Goal: Task Accomplishment & Management: Complete application form

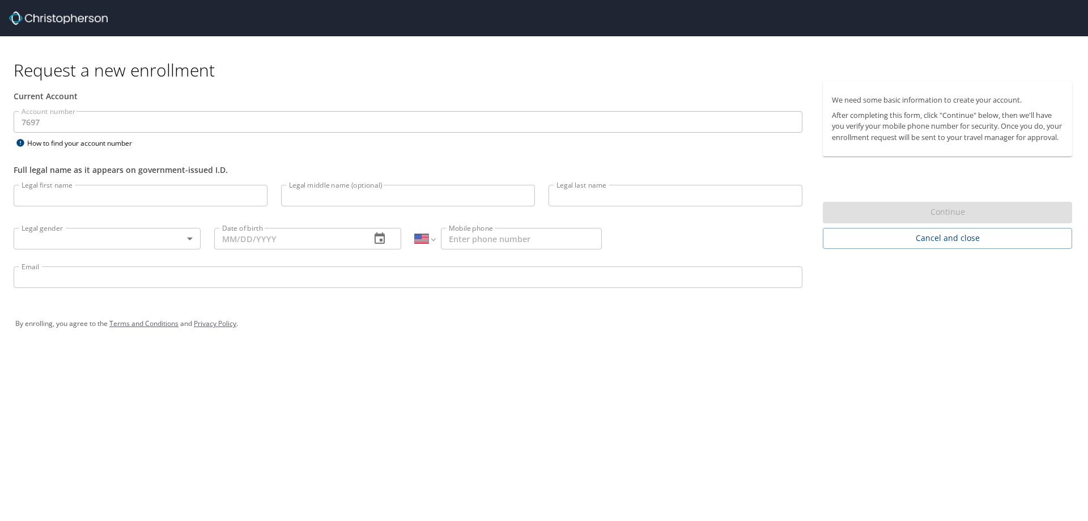
select select "US"
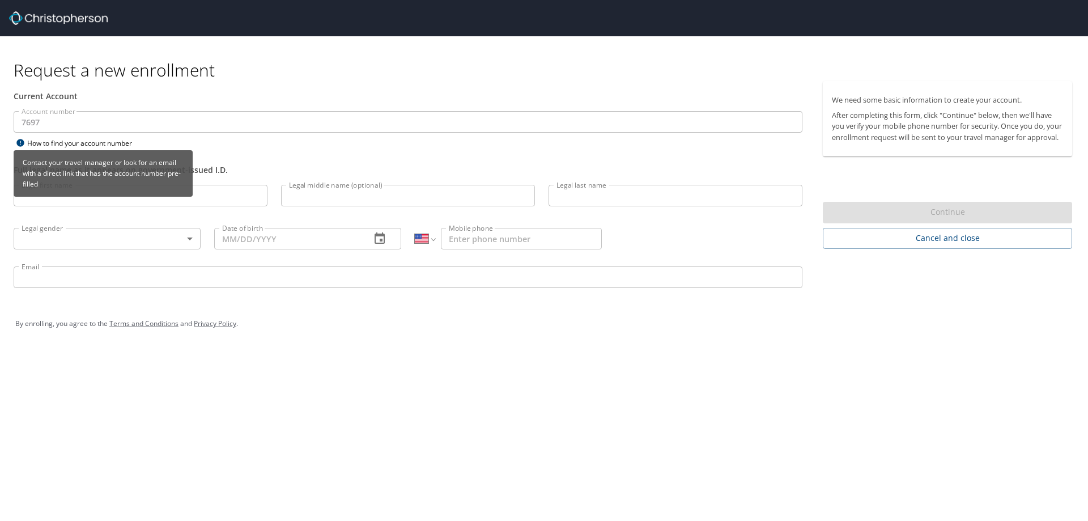
click at [83, 142] on div "How to find your account number" at bounding box center [85, 143] width 142 height 14
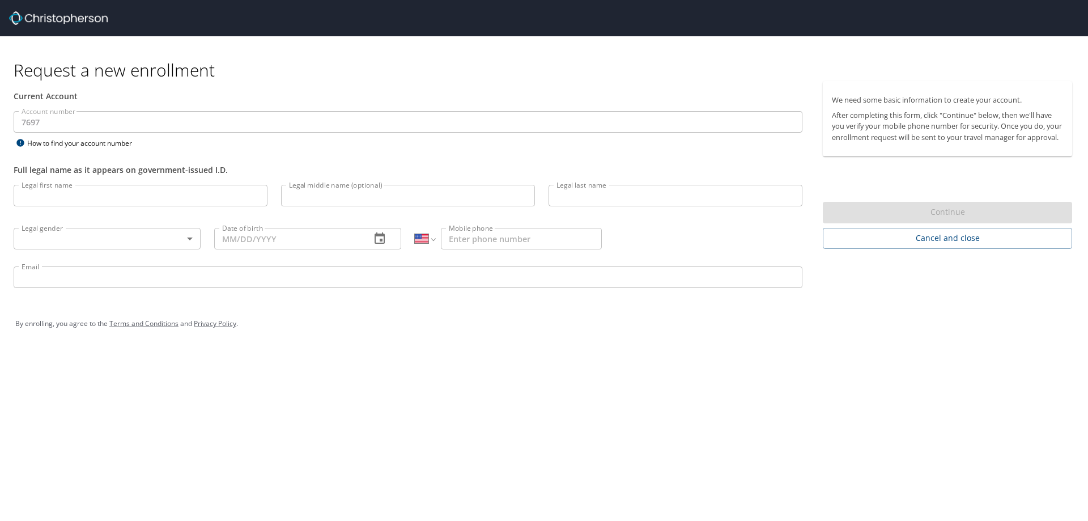
click at [220, 202] on input "Legal first name" at bounding box center [141, 196] width 254 height 22
type input "[PERSON_NAME]"
type input "[PHONE_NUMBER]"
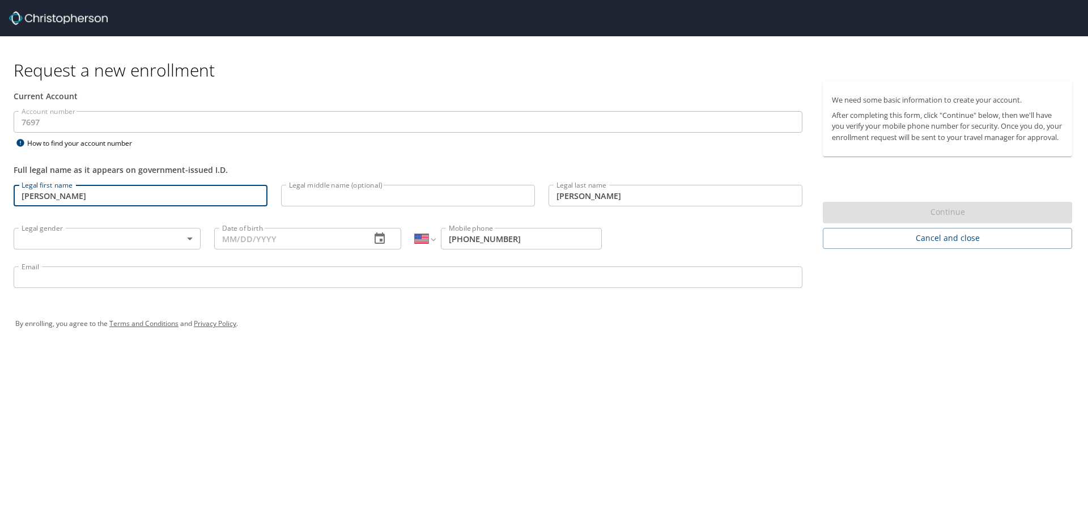
click at [318, 199] on input "Legal middle name (optional)" at bounding box center [408, 196] width 254 height 22
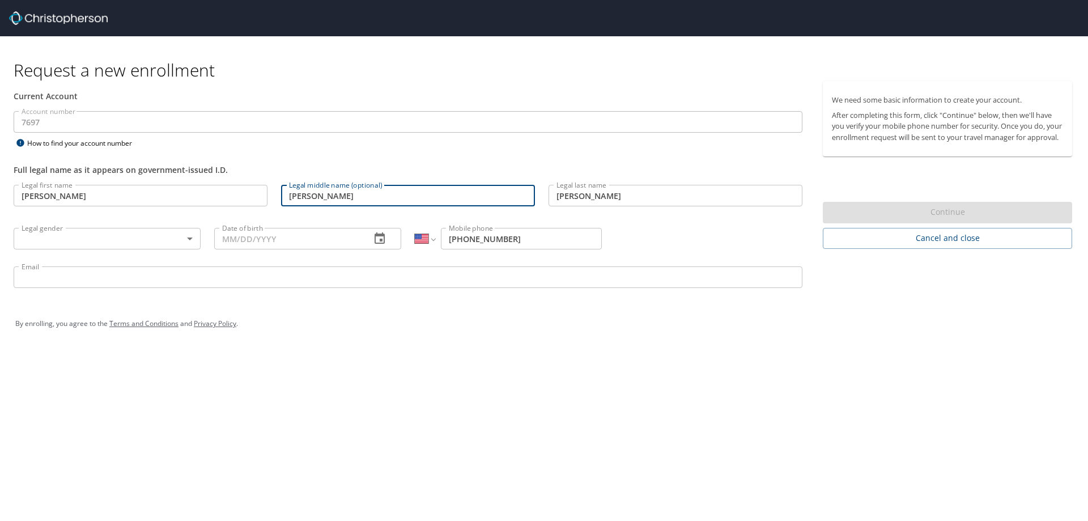
type input "[PERSON_NAME]"
click at [163, 236] on body "Request a new enrollment Current Account Account number 7697 Account number How…" at bounding box center [544, 260] width 1088 height 521
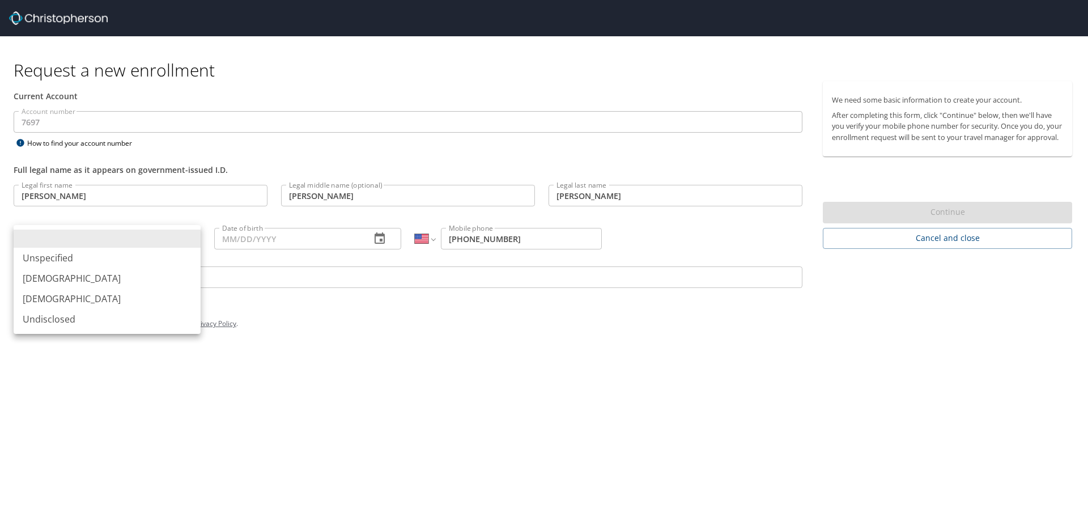
click at [108, 298] on li "[DEMOGRAPHIC_DATA]" at bounding box center [107, 298] width 187 height 20
type input "[DEMOGRAPHIC_DATA]"
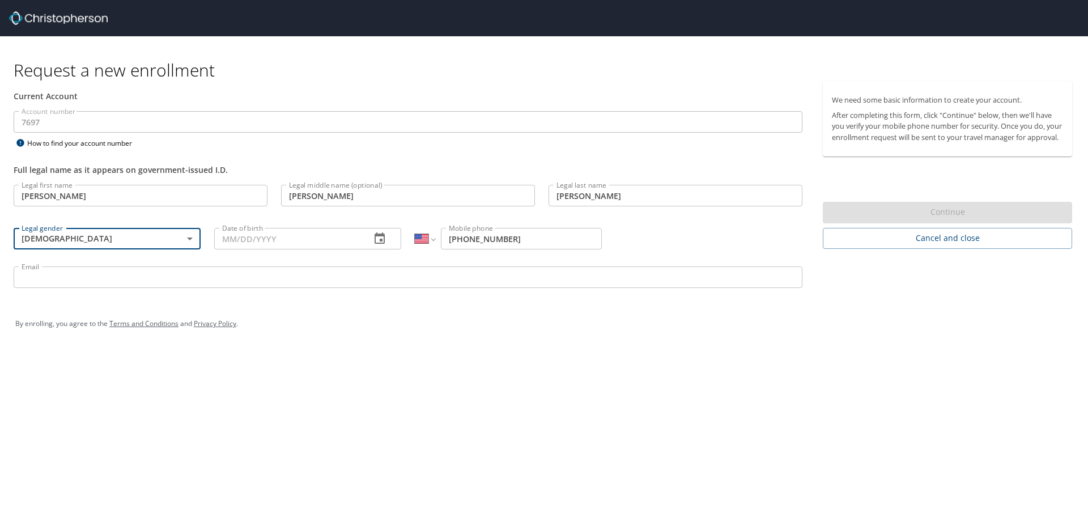
click at [261, 239] on input "Date of birth" at bounding box center [287, 239] width 147 height 22
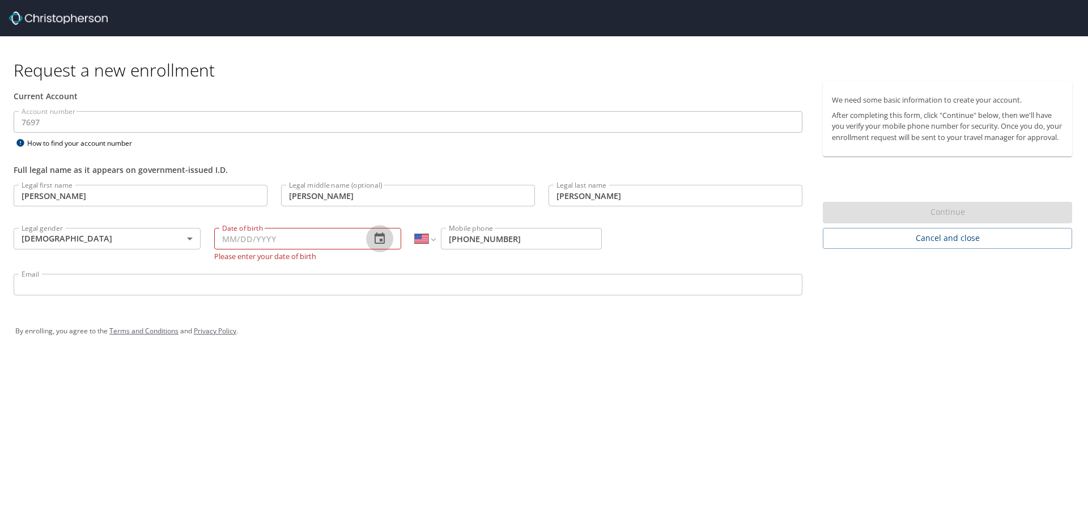
click at [372, 234] on button "button" at bounding box center [379, 238] width 27 height 27
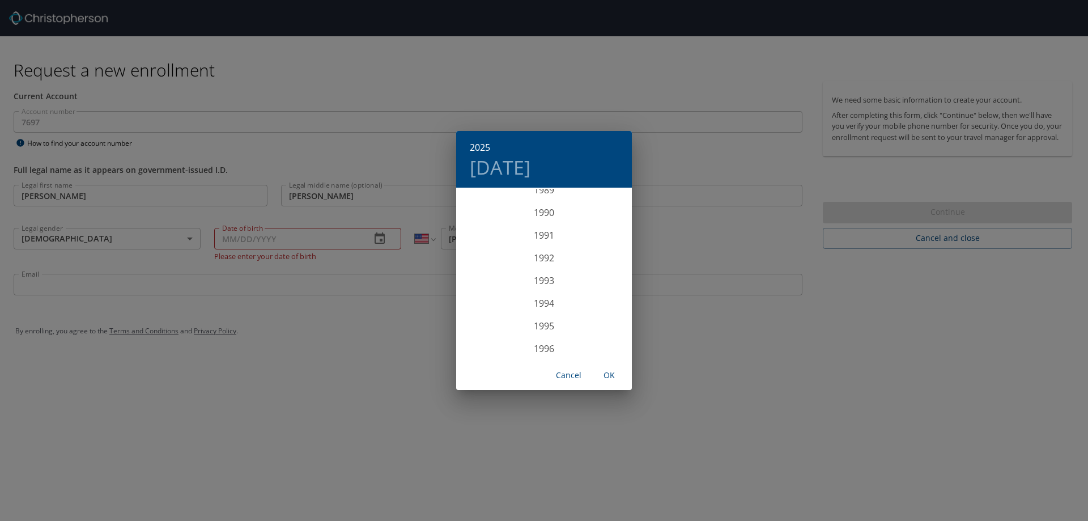
scroll to position [2054, 0]
click at [544, 252] on div "1992" at bounding box center [544, 253] width 176 height 23
click at [487, 265] on div "Apr" at bounding box center [485, 252] width 58 height 42
click at [479, 311] on p "19" at bounding box center [476, 308] width 8 height 7
click at [623, 375] on button "OK" at bounding box center [609, 375] width 36 height 21
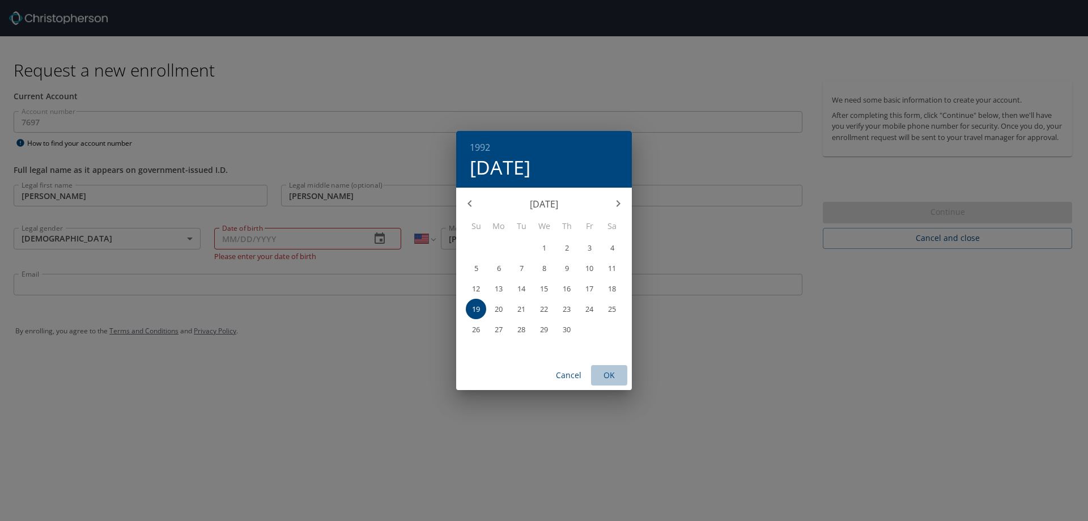
type input "04/19/1992"
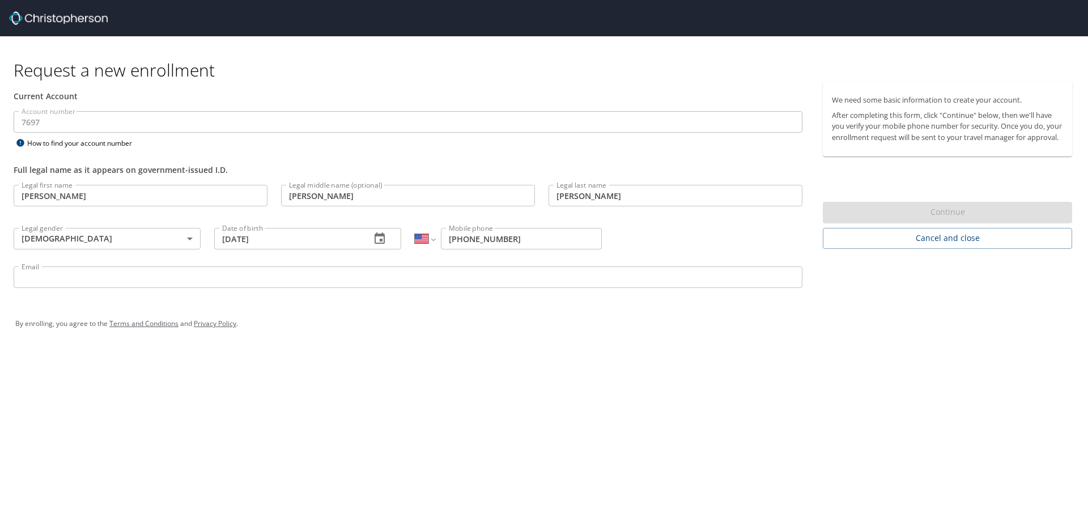
click at [645, 282] on input "Email" at bounding box center [408, 277] width 789 height 22
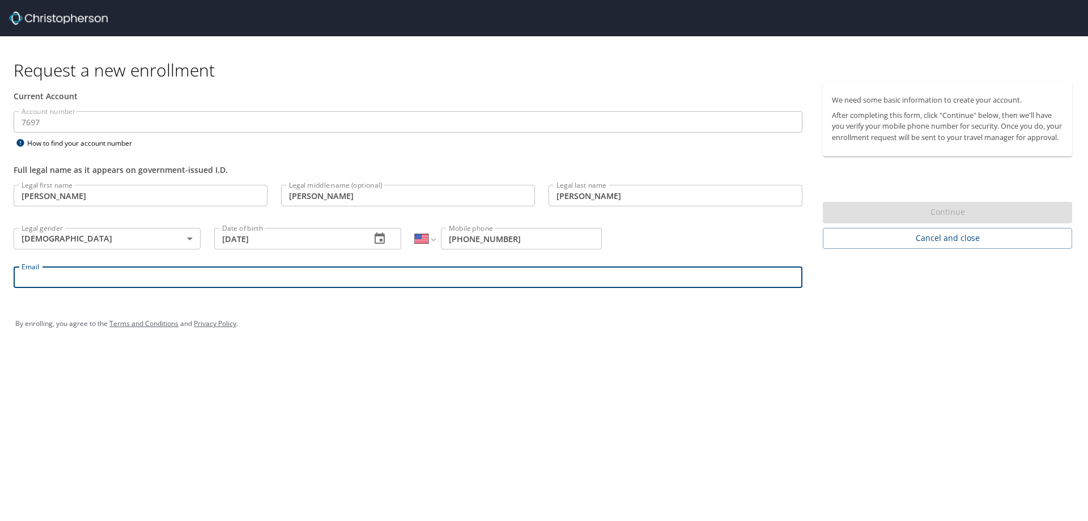
click at [198, 275] on input "Email" at bounding box center [408, 277] width 789 height 22
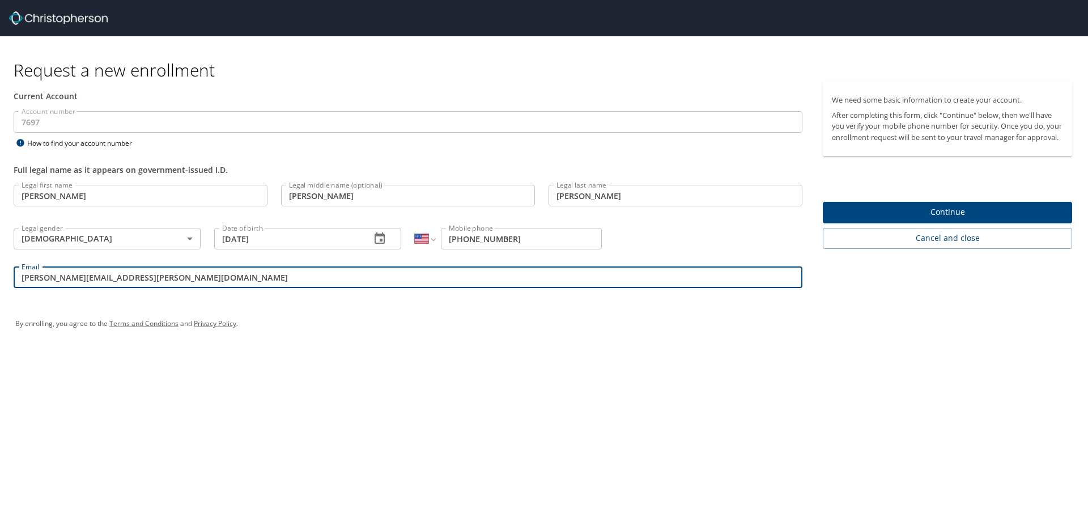
type input "sara.rowan@medicalsolutions.com"
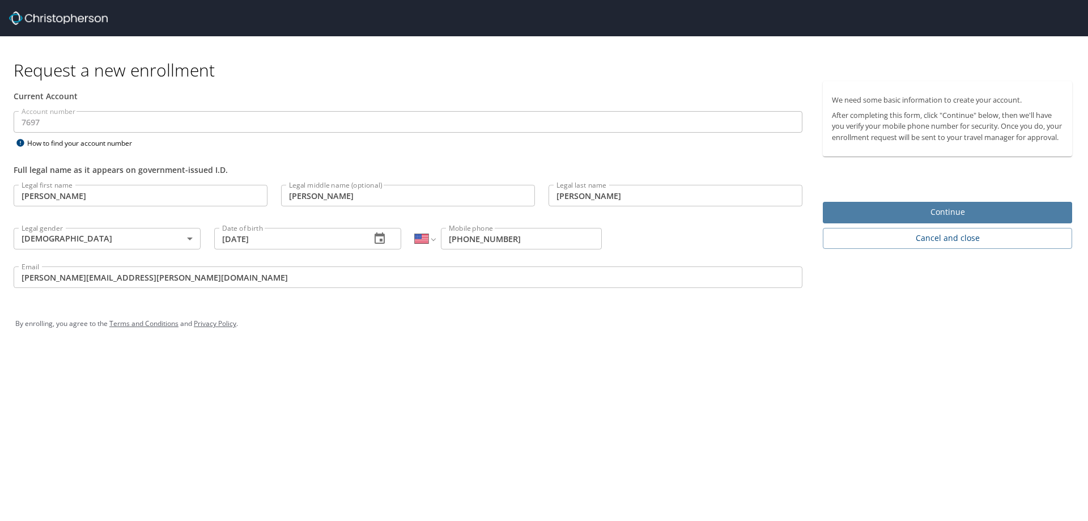
click at [887, 215] on span "Continue" at bounding box center [947, 212] width 231 height 14
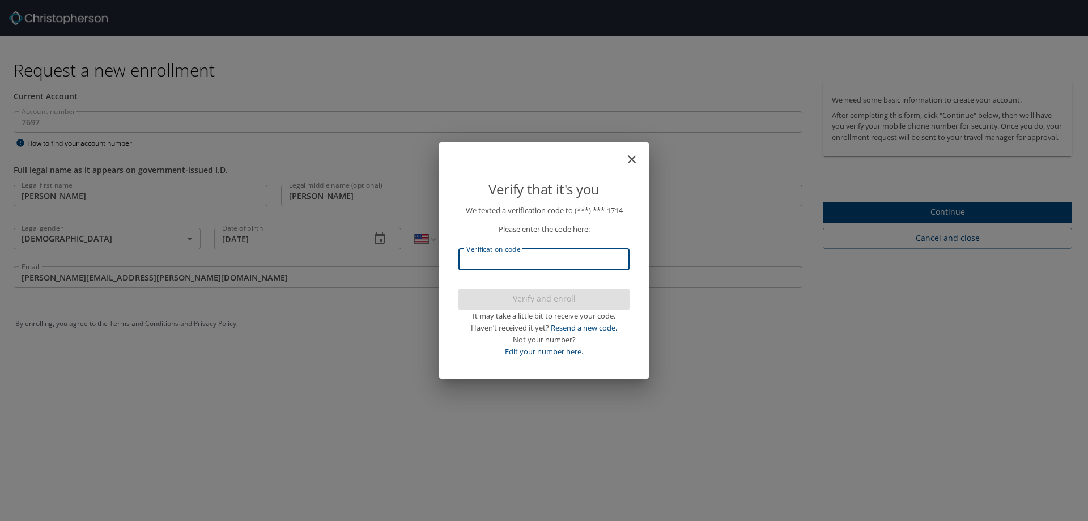
click at [608, 263] on input "Verification code" at bounding box center [543, 260] width 171 height 22
type input "938617"
click at [582, 293] on span "Verify and enroll" at bounding box center [543, 299] width 153 height 14
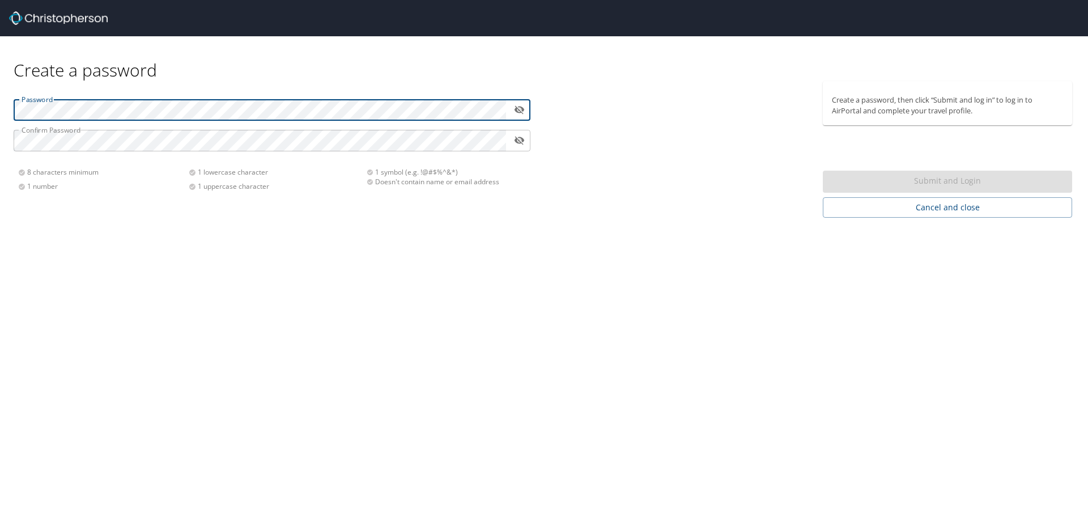
click at [527, 108] on button "toggle password visibility" at bounding box center [519, 110] width 18 height 18
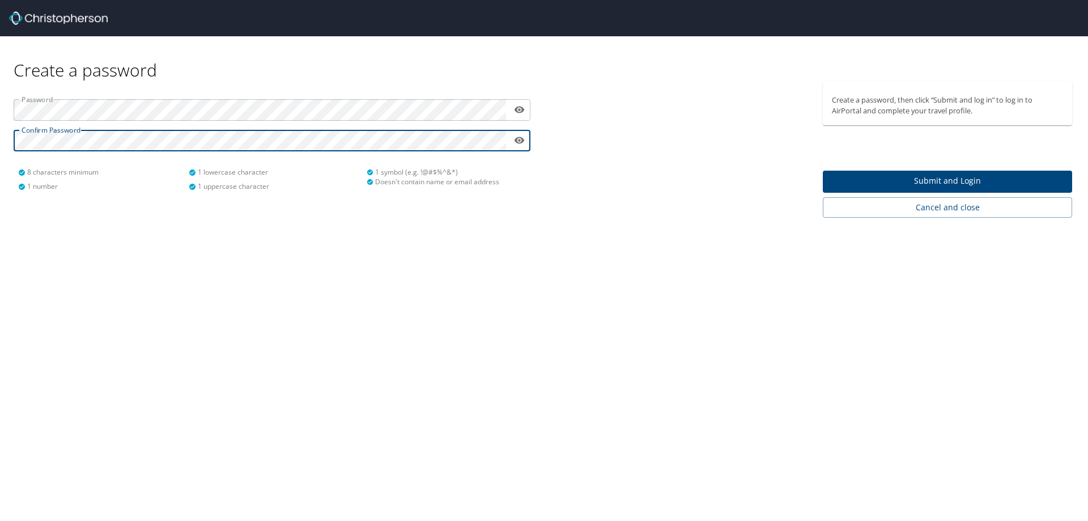
click at [842, 178] on span "Submit and Login" at bounding box center [947, 181] width 231 height 14
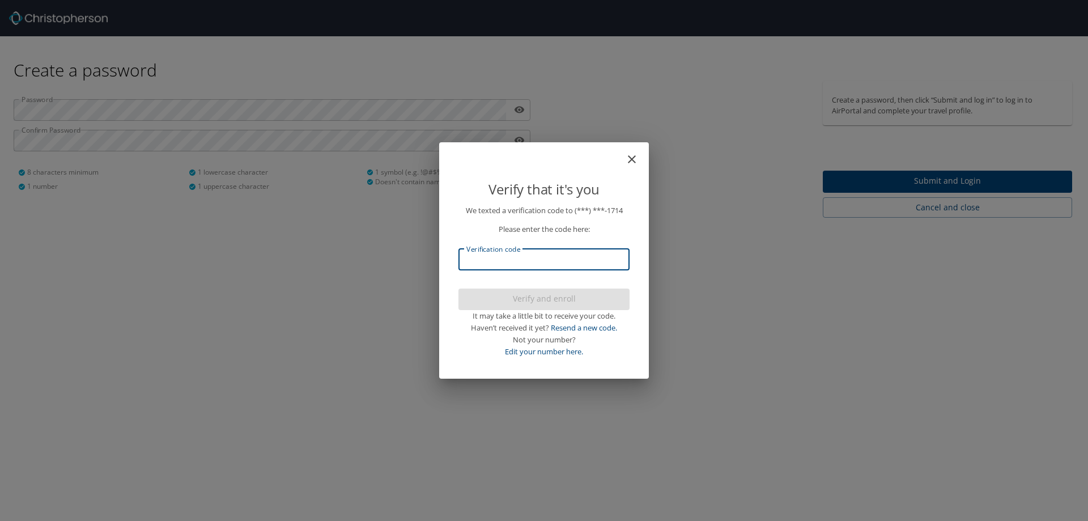
click at [567, 258] on input "Verification code" at bounding box center [543, 260] width 171 height 22
type input "113671"
click at [566, 297] on span "Verify and enroll" at bounding box center [543, 299] width 153 height 14
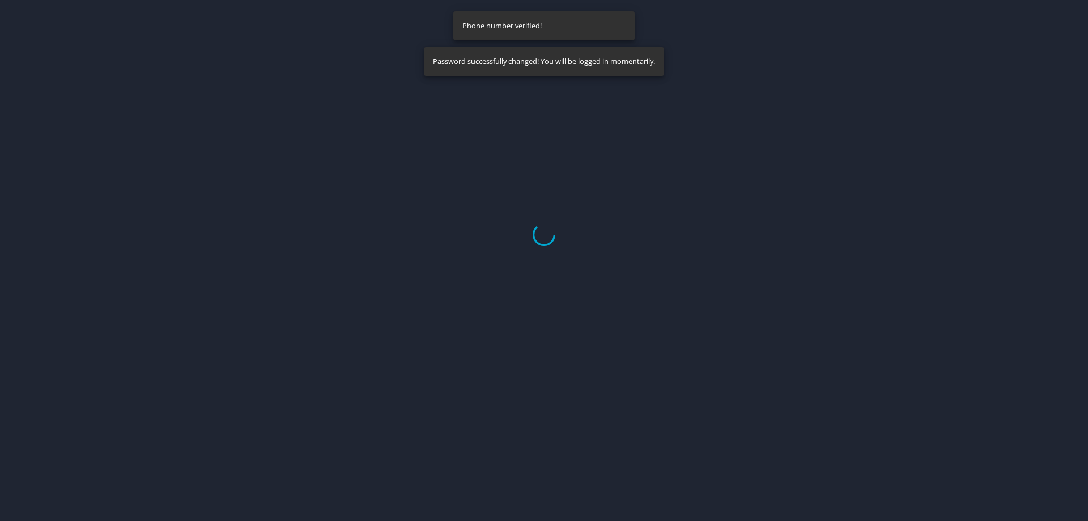
select select "US"
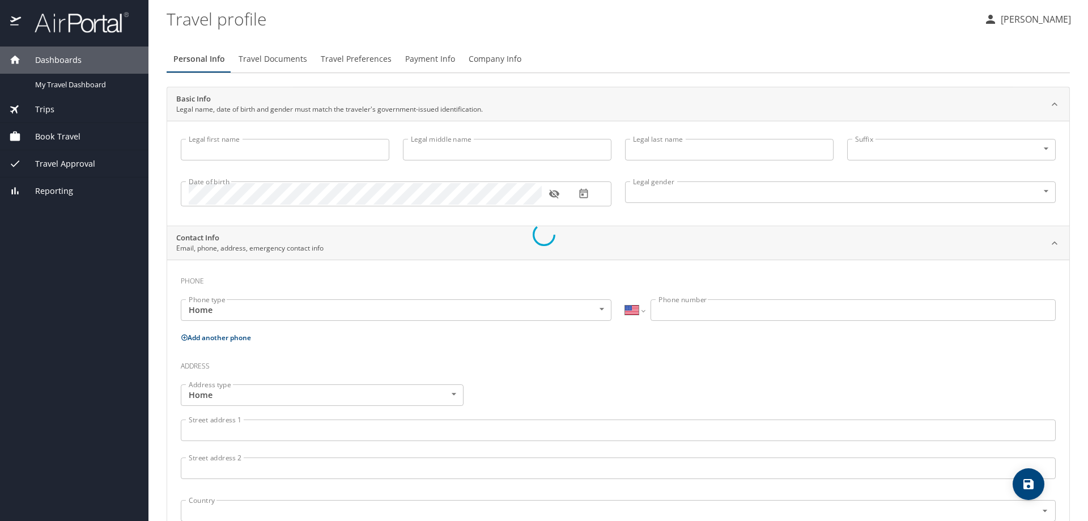
select select "US"
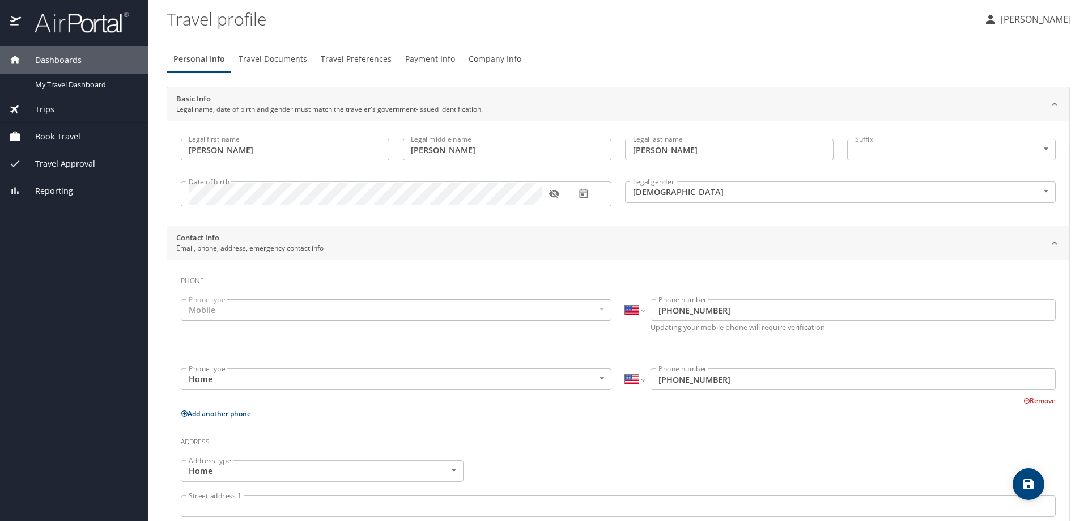
type input "[PERSON_NAME]"
type input "[DEMOGRAPHIC_DATA]"
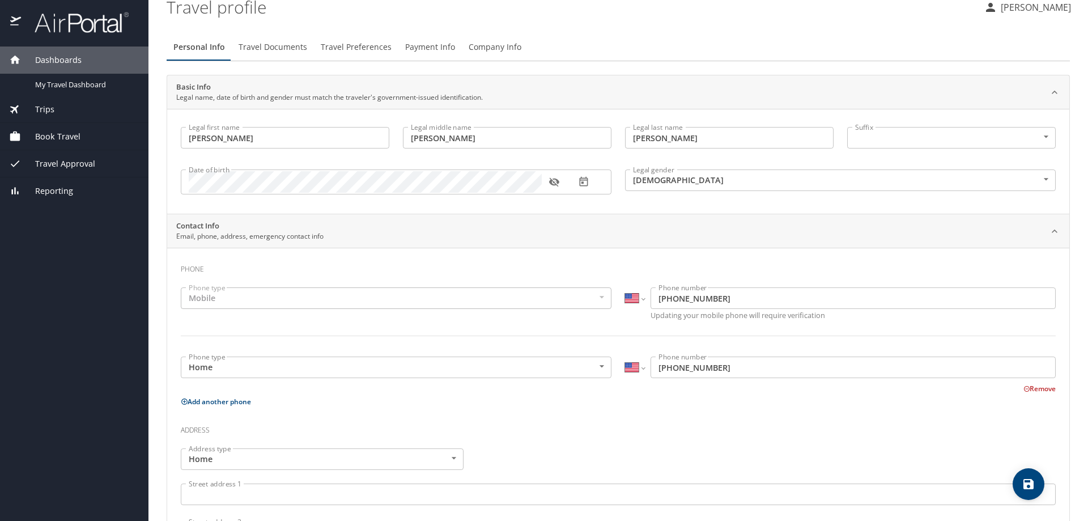
scroll to position [13, 0]
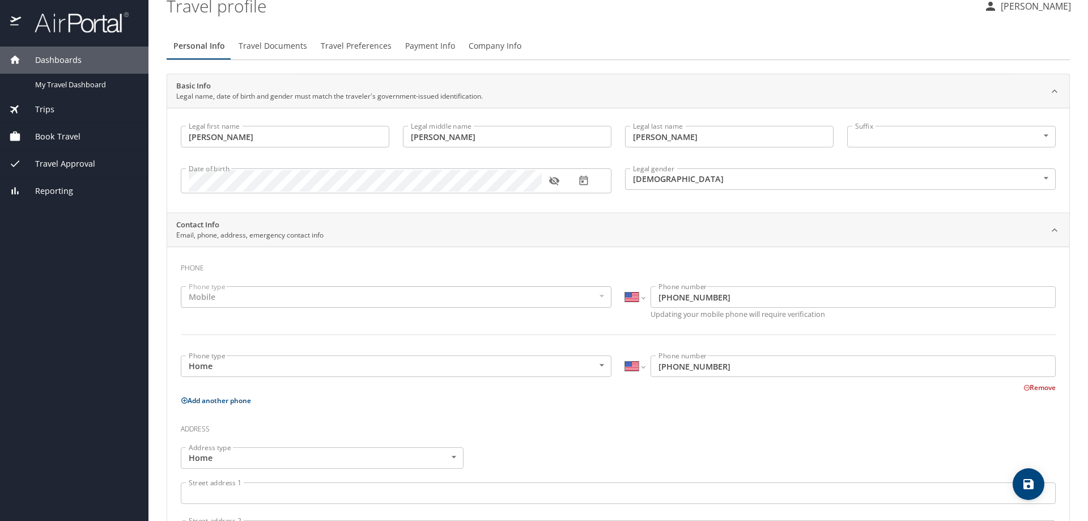
click at [561, 292] on div "Mobile" at bounding box center [396, 297] width 431 height 22
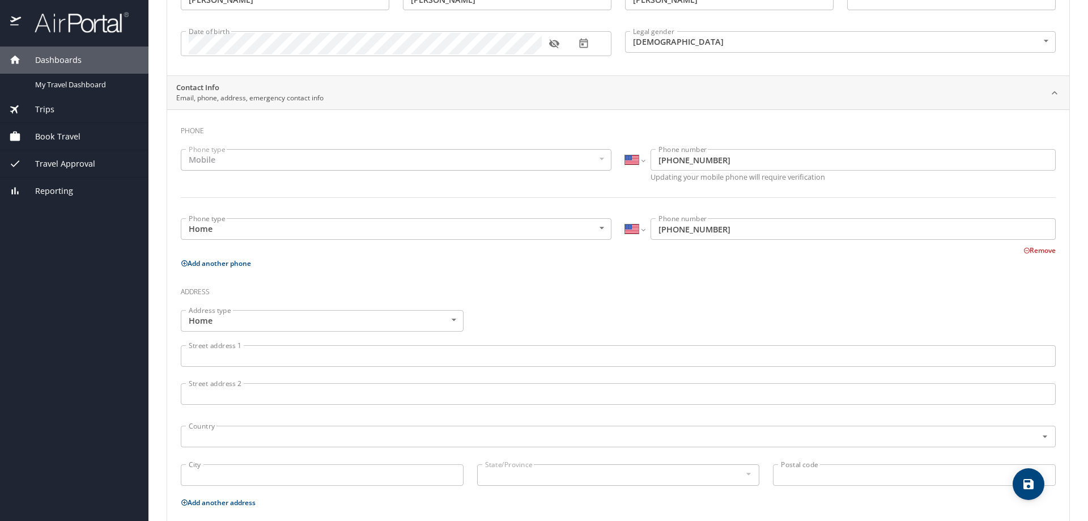
scroll to position [161, 0]
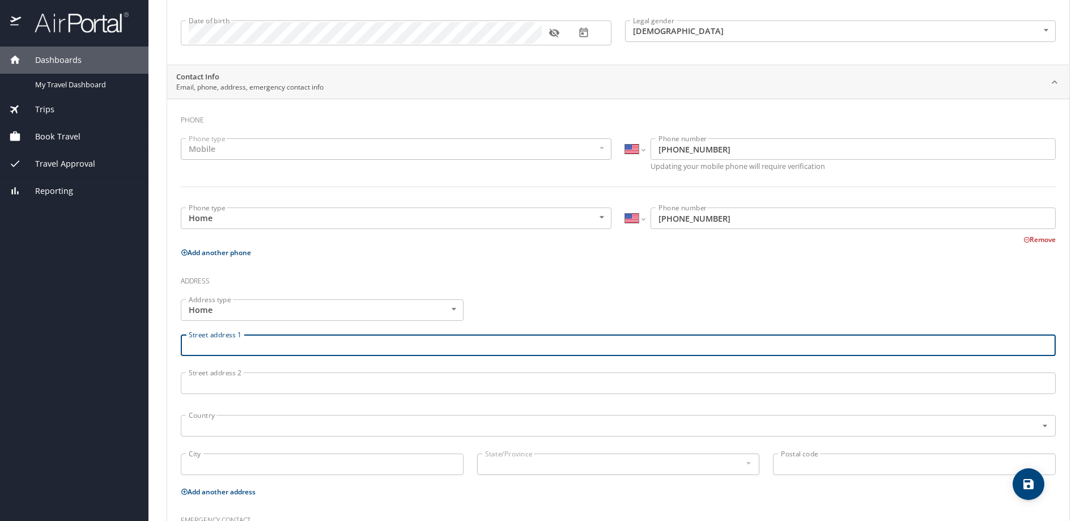
click at [516, 344] on input "Street address 1" at bounding box center [618, 345] width 875 height 22
type input "[STREET_ADDRESS]"
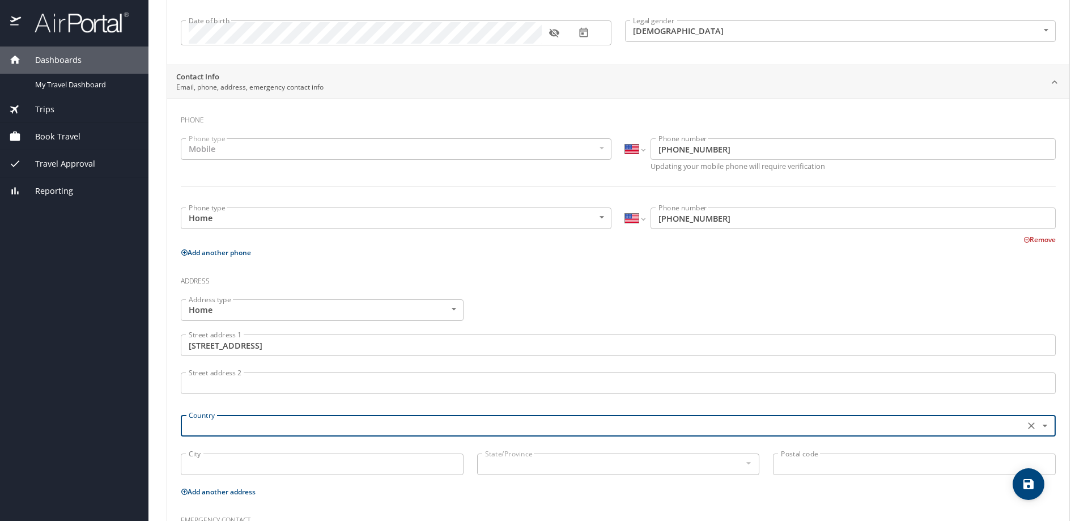
type input "J"
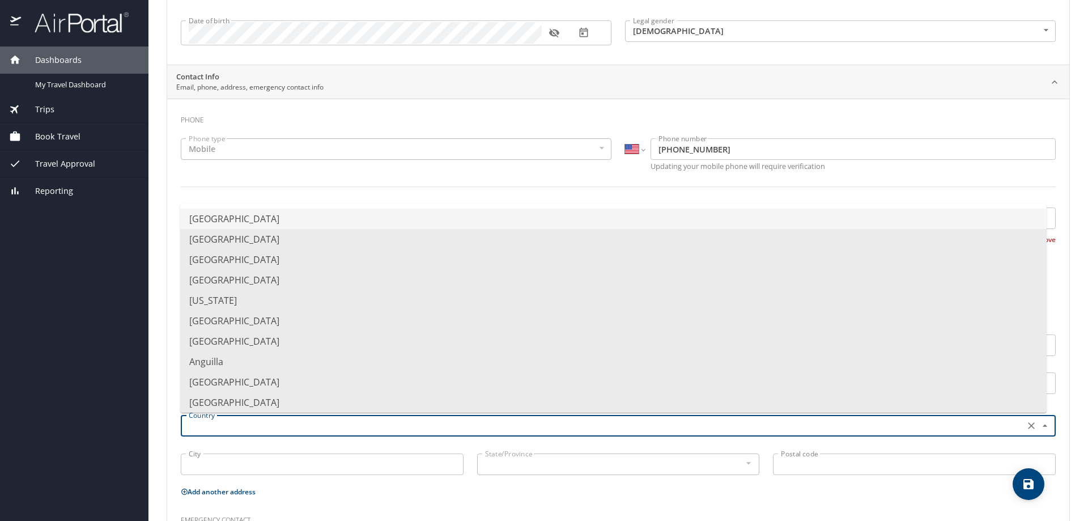
click at [317, 211] on li "[GEOGRAPHIC_DATA]" at bounding box center [613, 219] width 866 height 20
type input "[GEOGRAPHIC_DATA]"
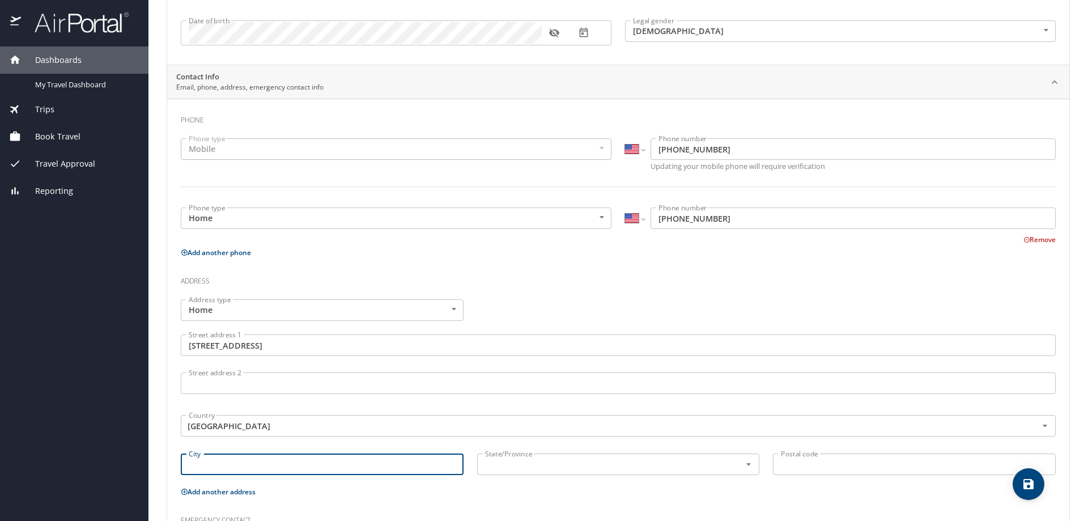
click at [339, 461] on input "City" at bounding box center [322, 464] width 283 height 22
type input "Saint John's"
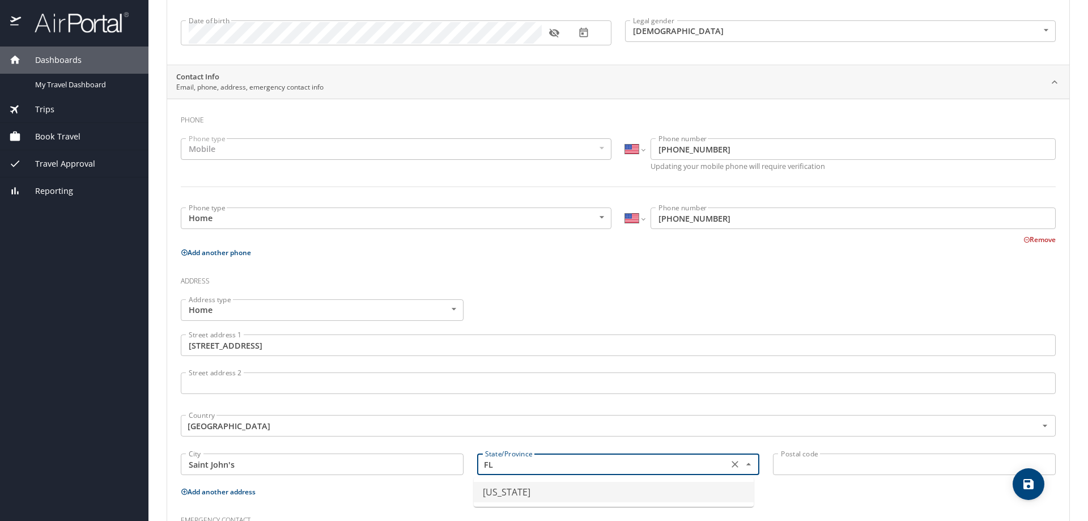
type input "[US_STATE]"
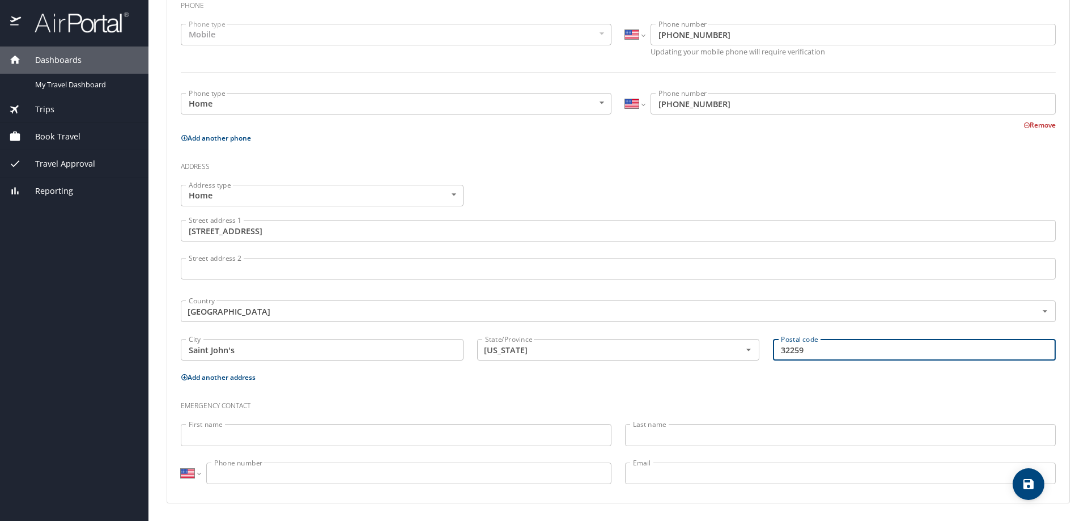
scroll to position [276, 0]
type input "32259"
click at [354, 454] on div "First name First name" at bounding box center [396, 435] width 444 height 38
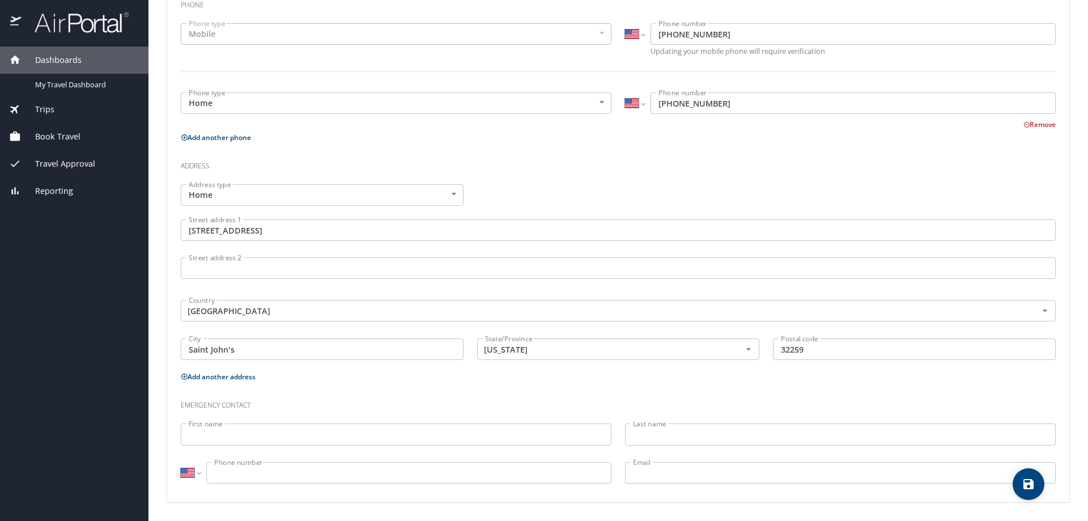
click at [360, 432] on input "First name" at bounding box center [396, 434] width 431 height 22
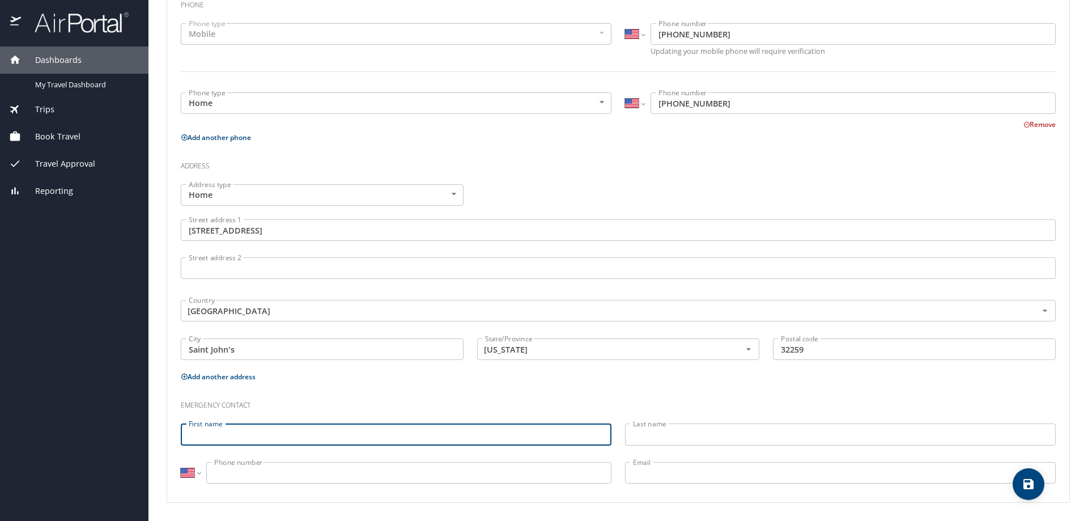
type input "m"
type input "[PERSON_NAME]"
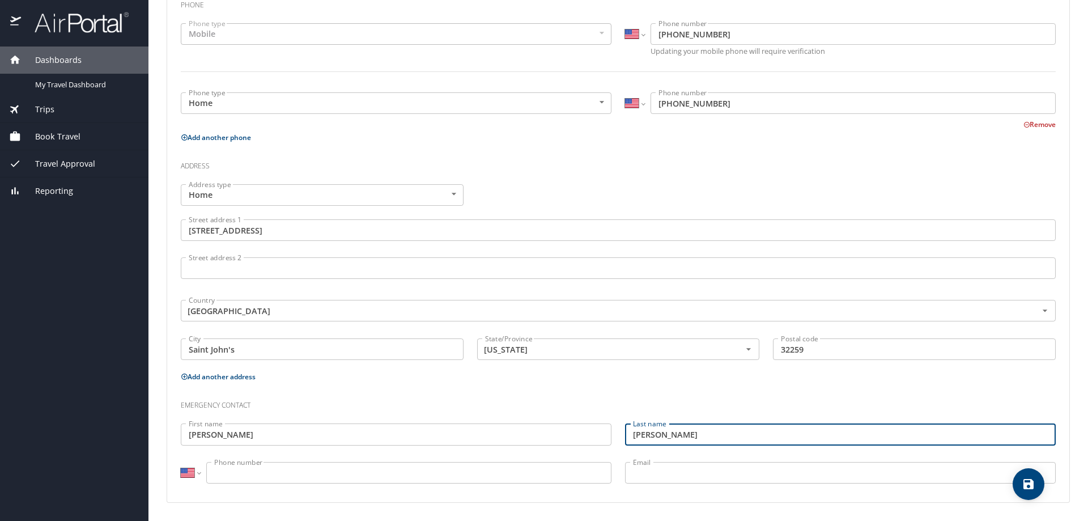
type input "[PERSON_NAME]"
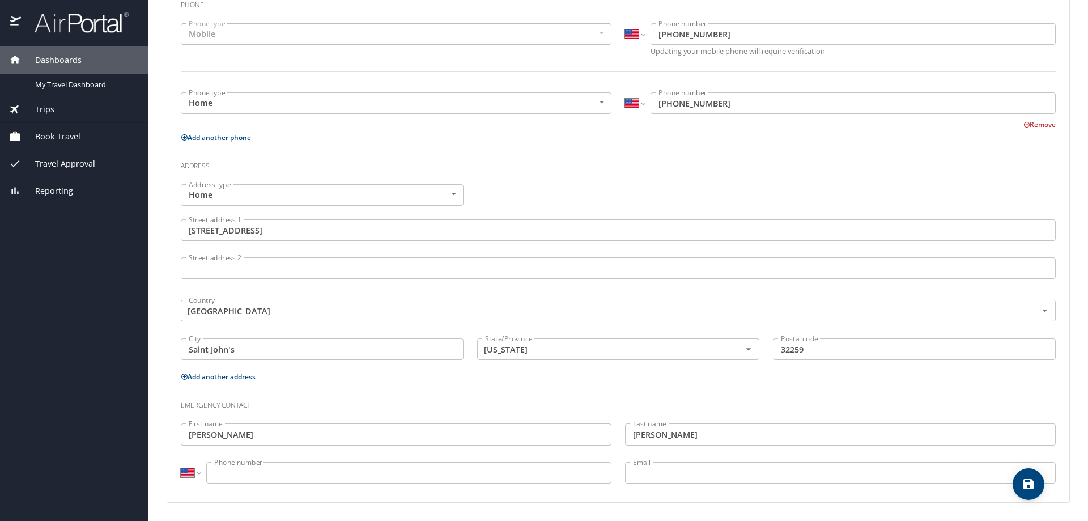
click at [344, 478] on input "Phone number" at bounding box center [408, 473] width 405 height 22
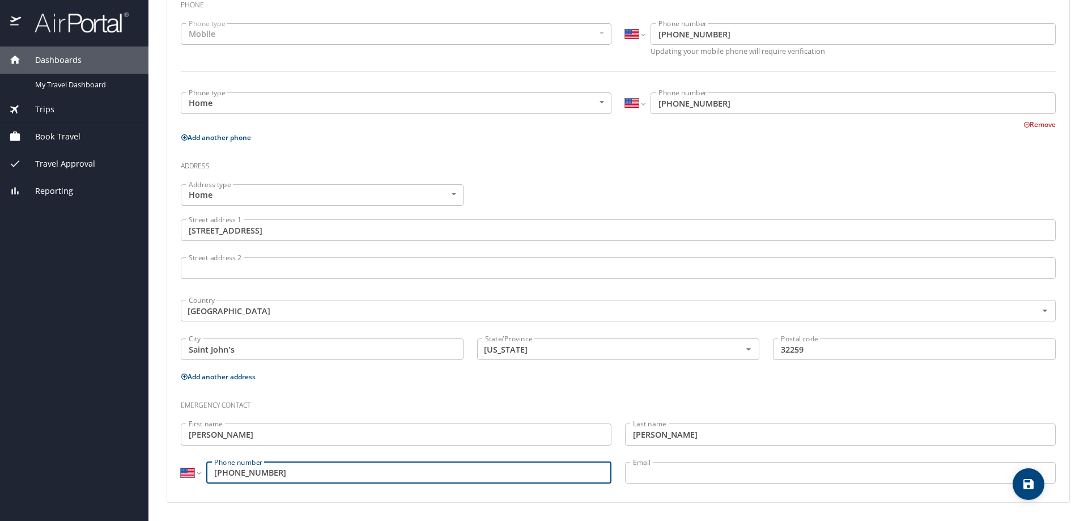
type input "[PHONE_NUMBER]"
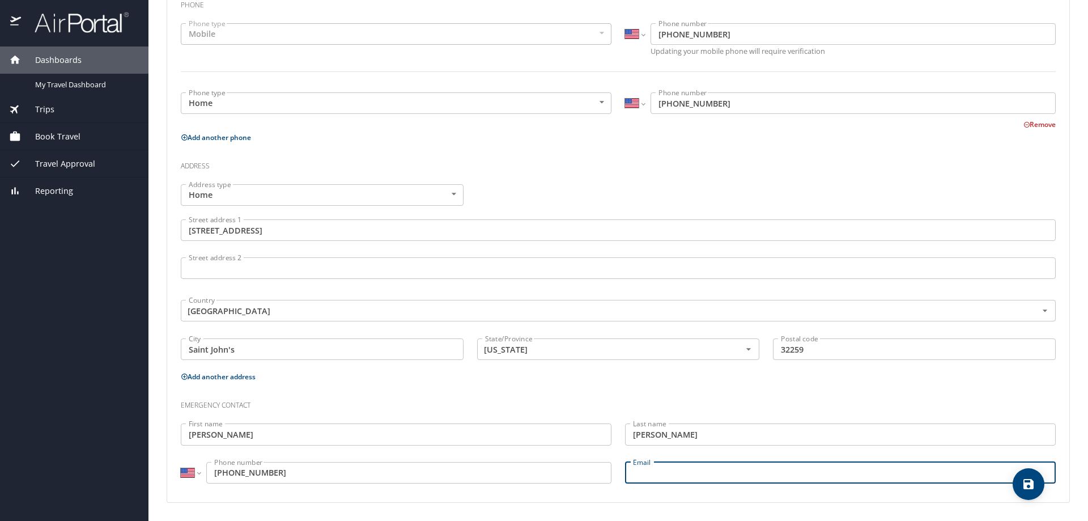
type input "s"
type input "[EMAIL_ADDRESS][DOMAIN_NAME]"
click at [1028, 481] on icon "save" at bounding box center [1029, 484] width 14 height 14
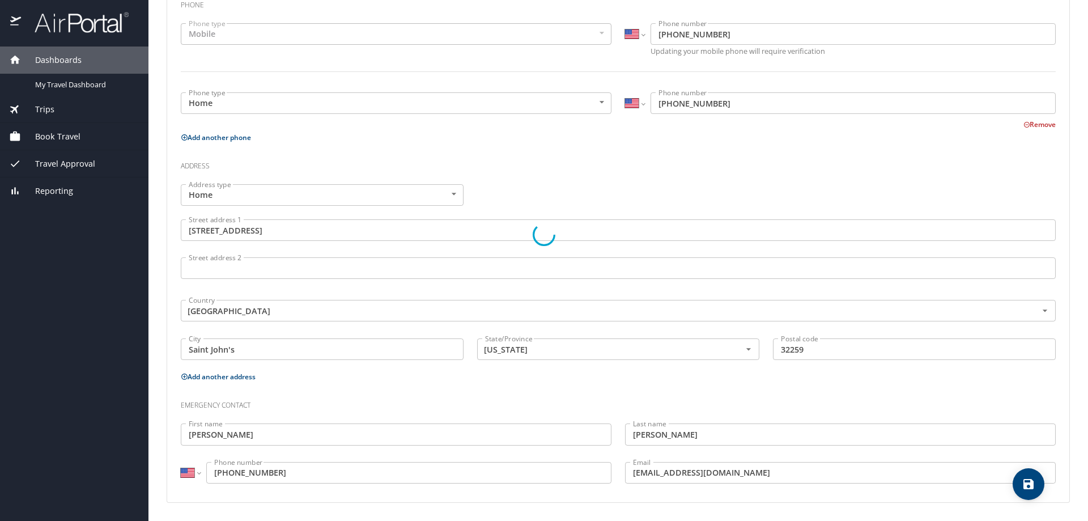
select select "US"
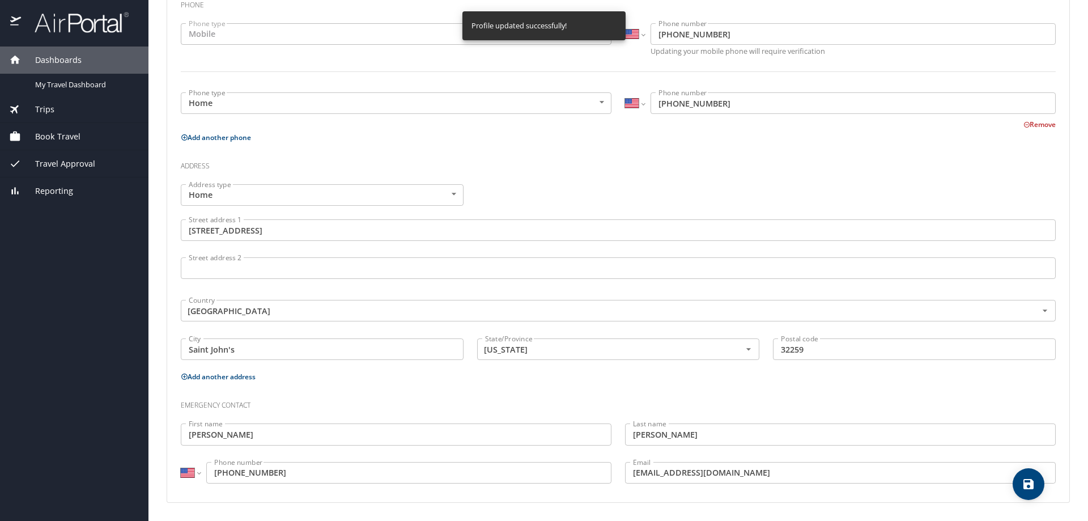
select select "US"
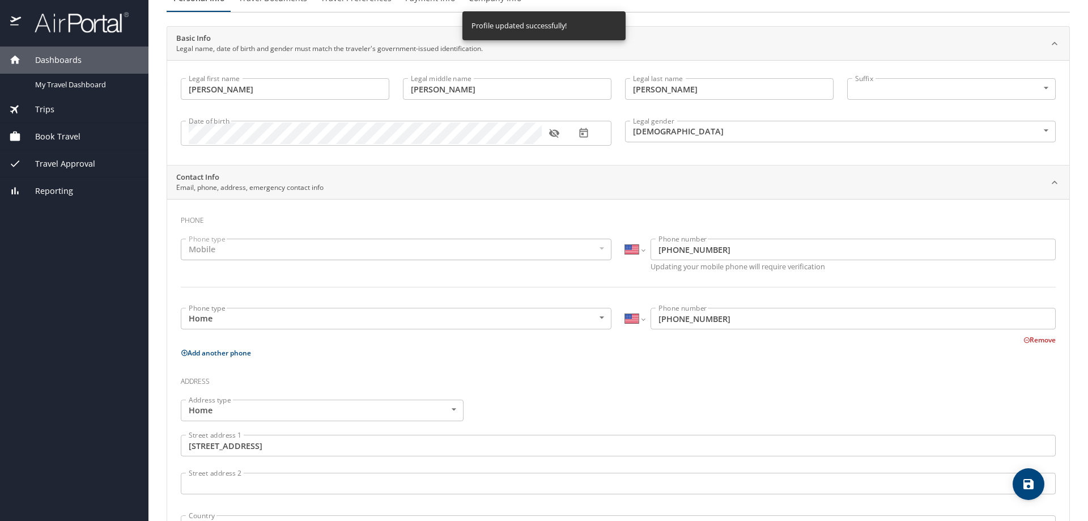
scroll to position [0, 0]
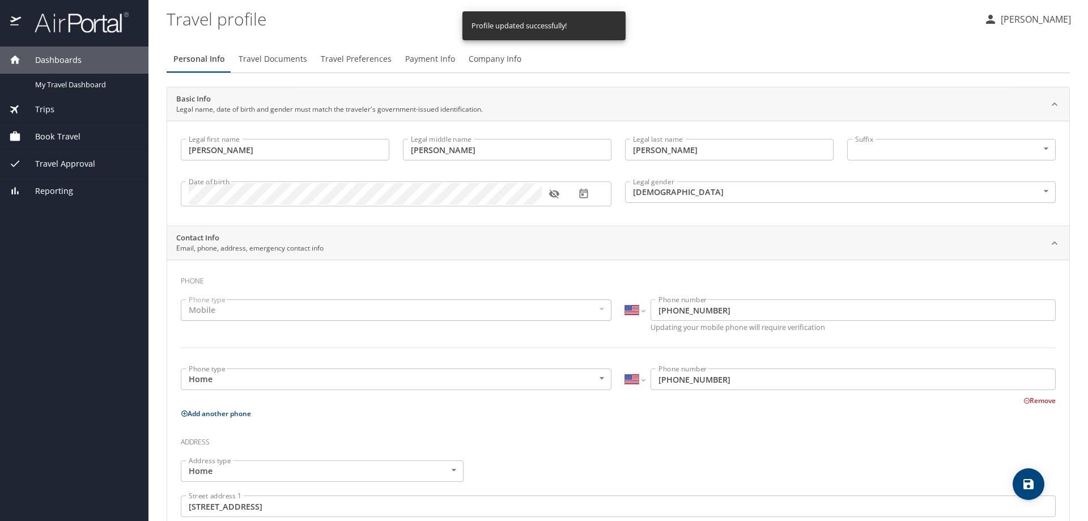
click at [299, 63] on span "Travel Documents" at bounding box center [273, 59] width 69 height 14
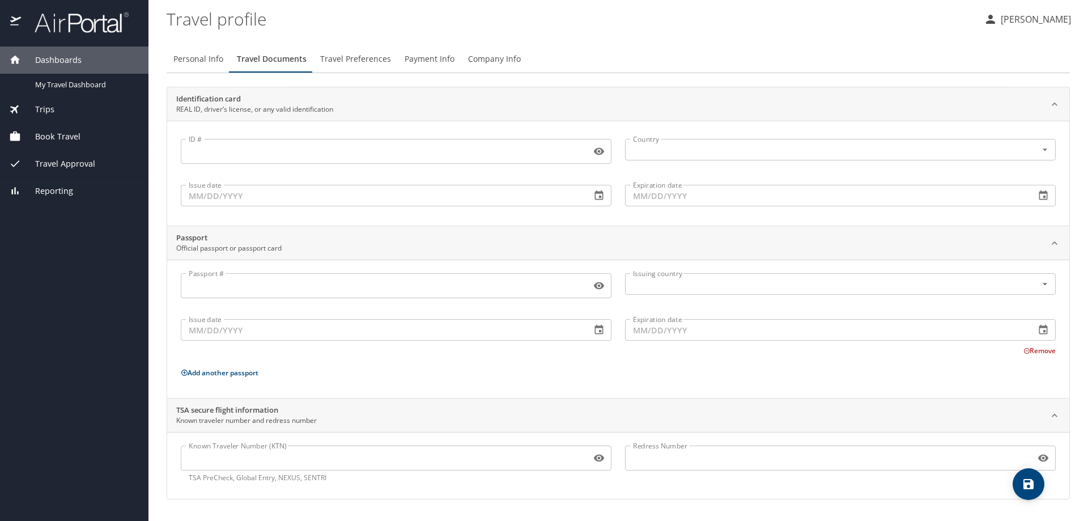
click at [348, 54] on span "Travel Preferences" at bounding box center [355, 59] width 71 height 14
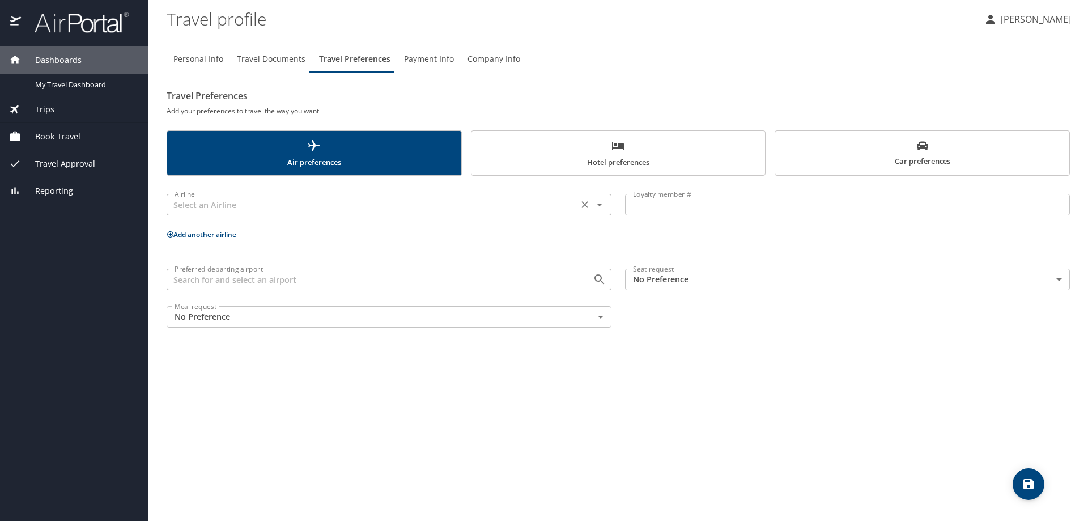
click at [469, 204] on input "text" at bounding box center [372, 204] width 405 height 15
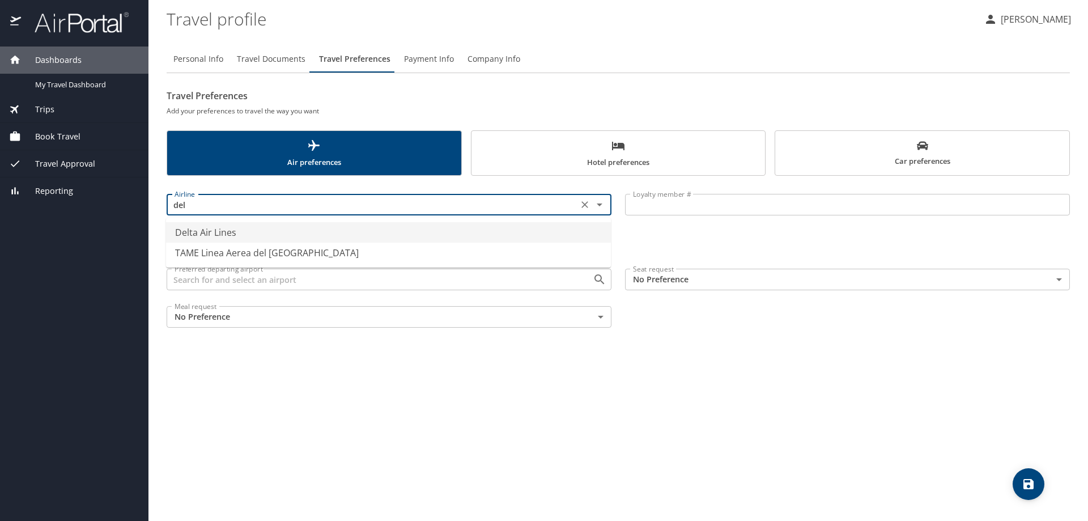
click at [260, 227] on li "Delta Air Lines" at bounding box center [388, 232] width 445 height 20
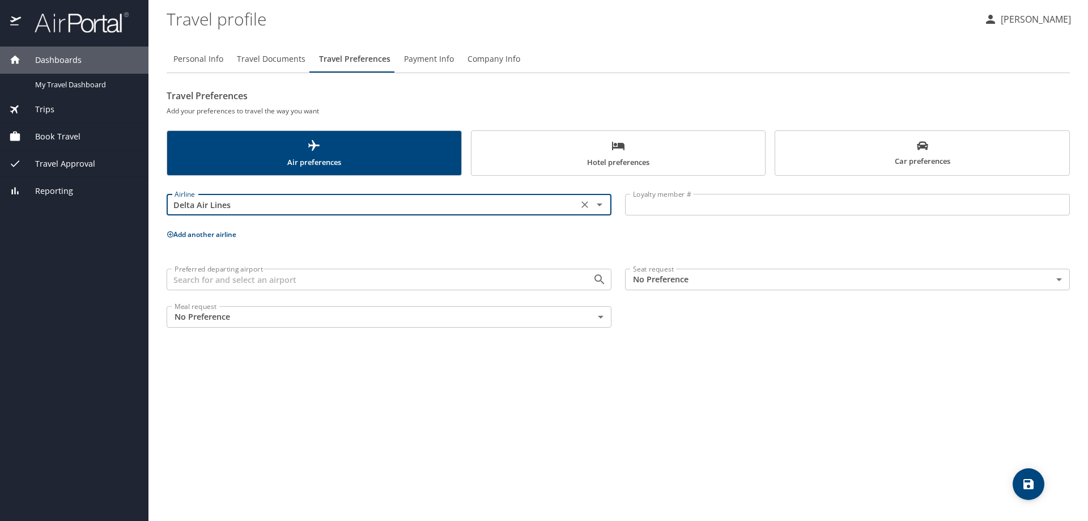
type input "Delta Air Lines"
click at [230, 234] on button "Add another airline" at bounding box center [202, 234] width 70 height 10
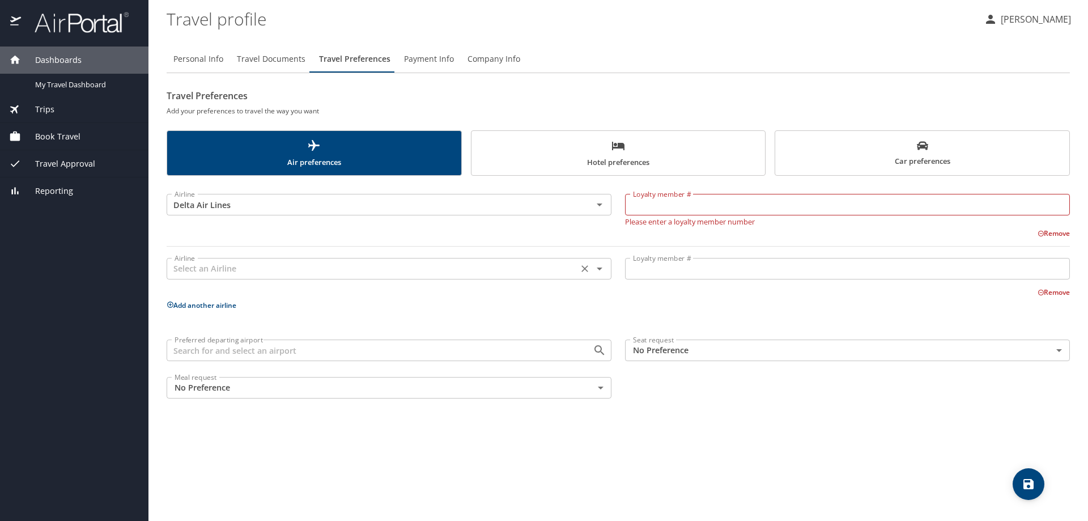
click at [461, 274] on input "text" at bounding box center [372, 268] width 405 height 15
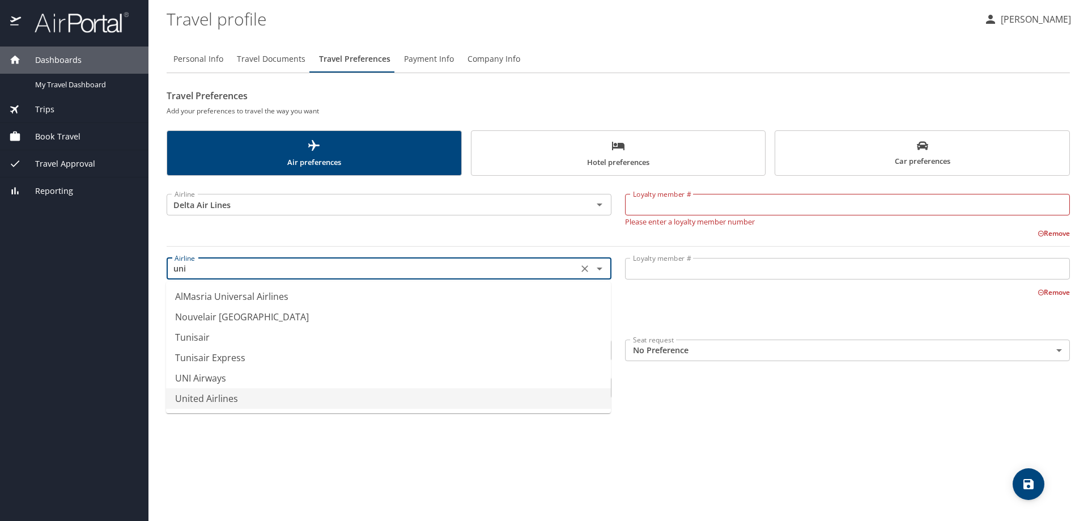
click at [283, 396] on li "United Airlines" at bounding box center [388, 398] width 445 height 20
type input "United Airlines"
click at [446, 454] on div "Personal Info Travel Documents Travel Preferences Payment Info Company Info Tra…" at bounding box center [618, 278] width 903 height 484
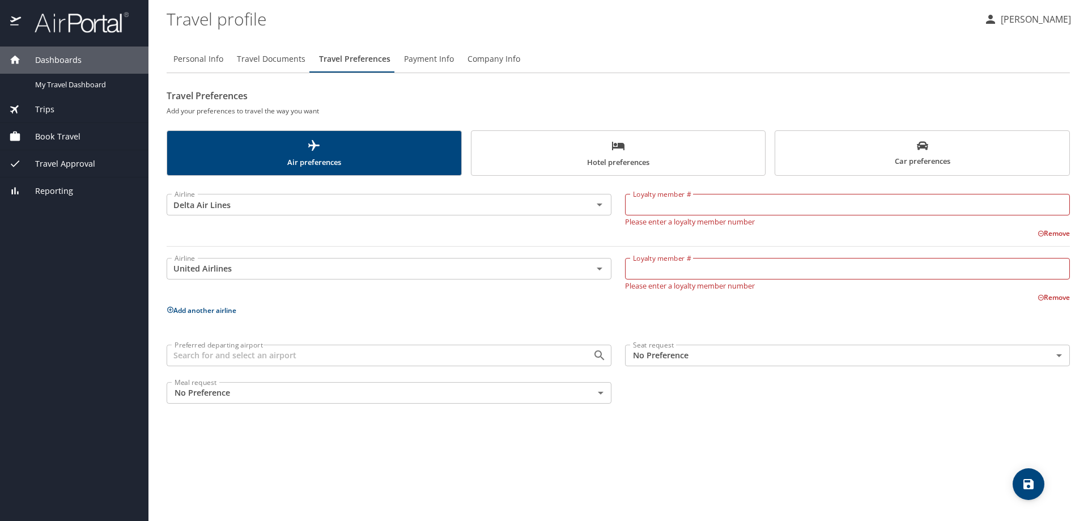
click at [392, 349] on input "Preferred departing airport" at bounding box center [372, 355] width 405 height 15
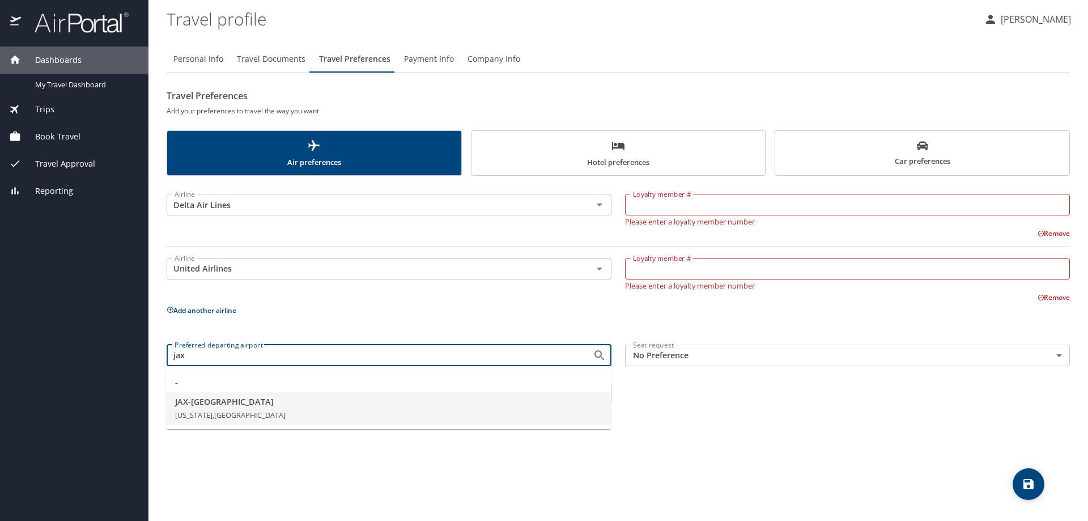
drag, startPoint x: 349, startPoint y: 392, endPoint x: 349, endPoint y: 405, distance: 12.5
click at [349, 405] on li "JAX - [GEOGRAPHIC_DATA] [US_STATE], [GEOGRAPHIC_DATA]" at bounding box center [388, 408] width 445 height 33
type input "JAX - [GEOGRAPHIC_DATA]"
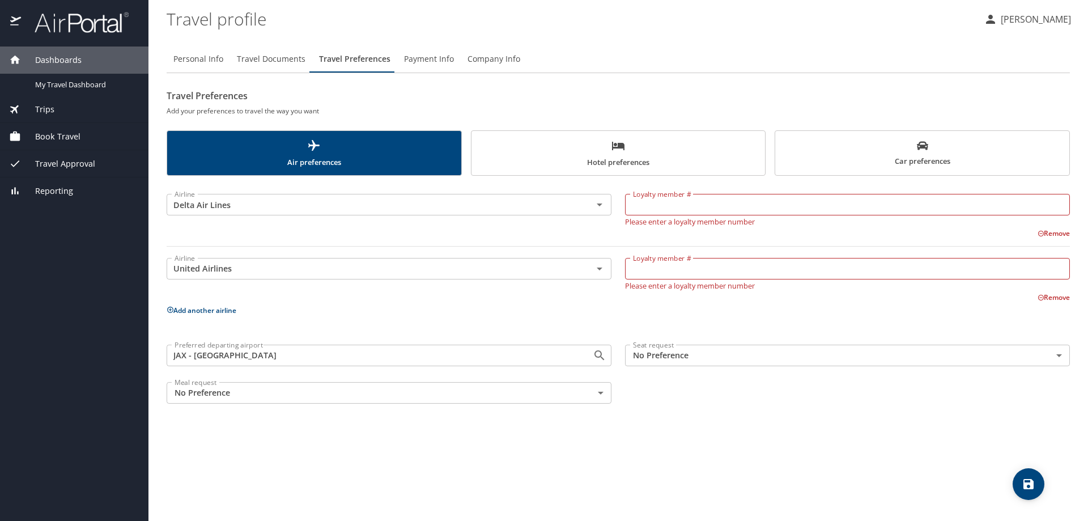
click at [649, 351] on body "Dashboards My Travel Dashboard Trips Current / Future Trips Past Trips Trips Mi…" at bounding box center [544, 260] width 1088 height 521
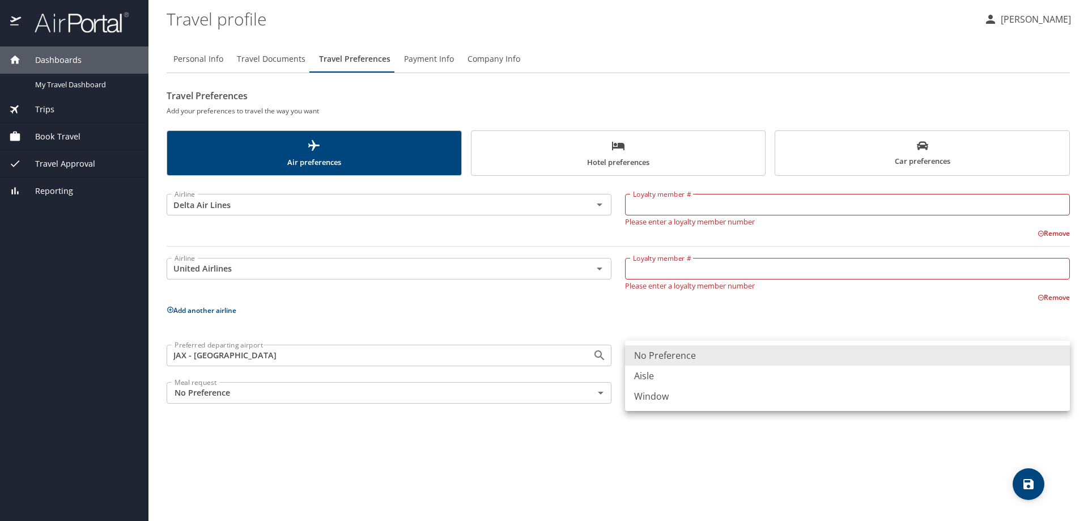
click at [654, 369] on li "Aisle" at bounding box center [847, 375] width 445 height 20
type input "Aisle"
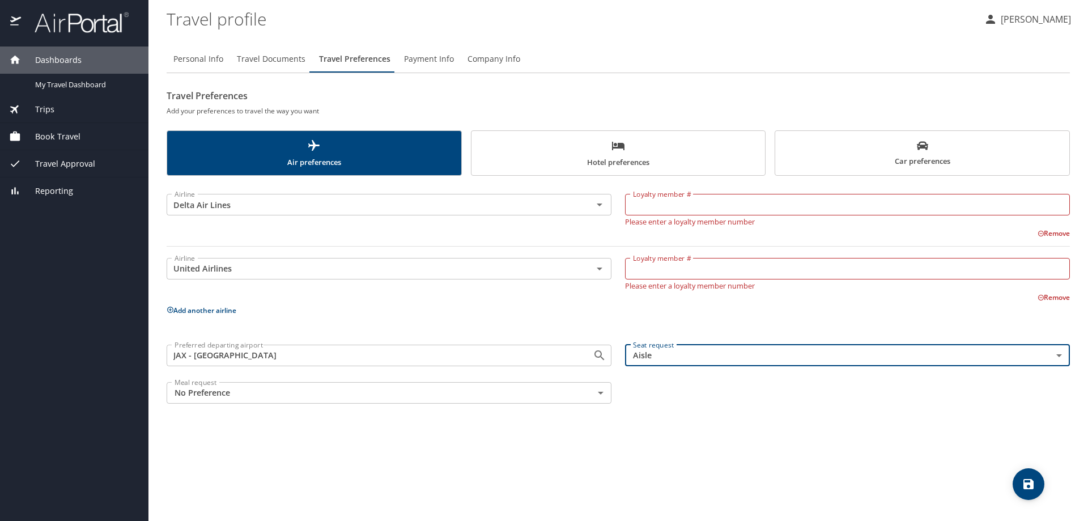
click at [679, 391] on div "Preferred departing airport JAX - [GEOGRAPHIC_DATA] Preferred departing airport…" at bounding box center [618, 374] width 917 height 73
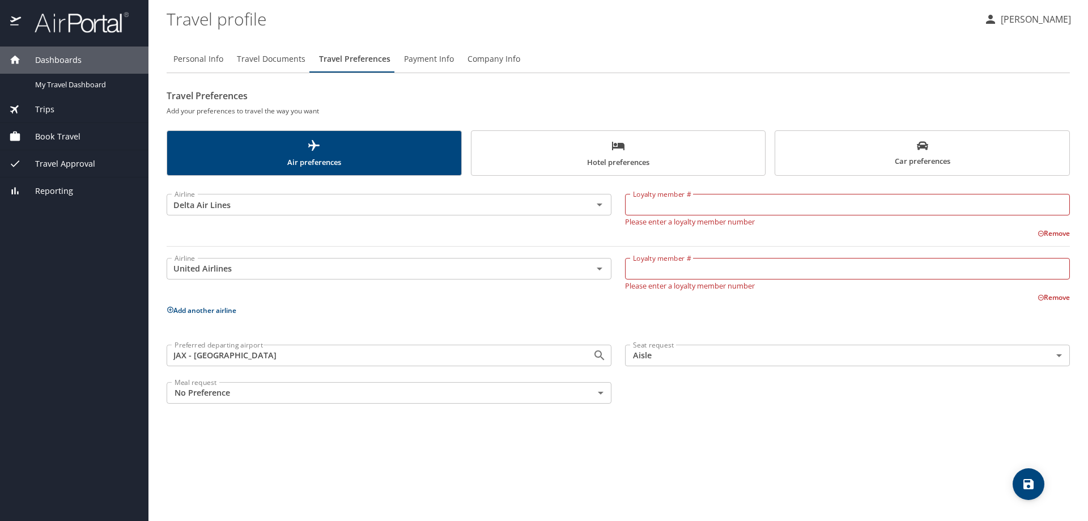
click at [1032, 491] on icon "save" at bounding box center [1029, 484] width 14 height 14
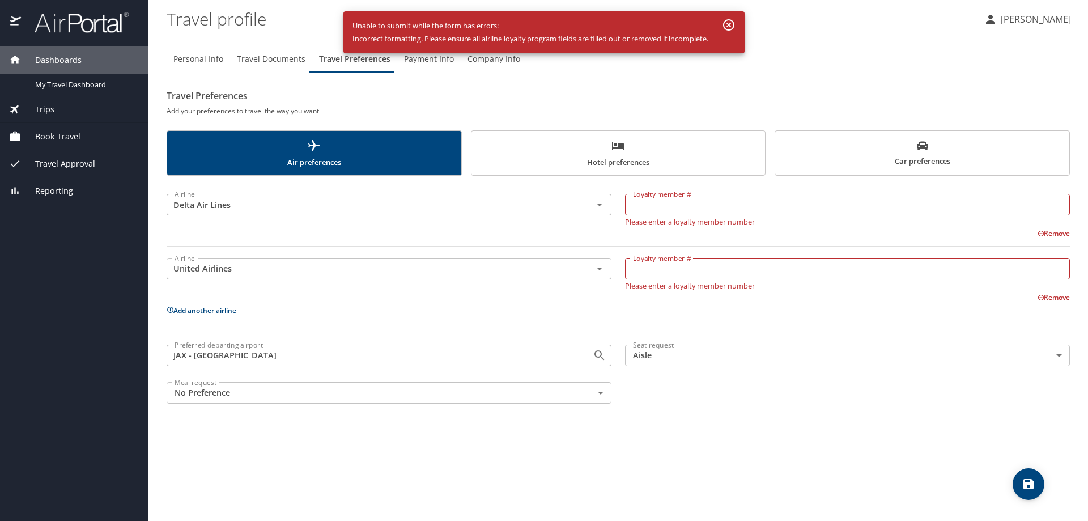
click at [733, 22] on icon "button" at bounding box center [729, 25] width 14 height 14
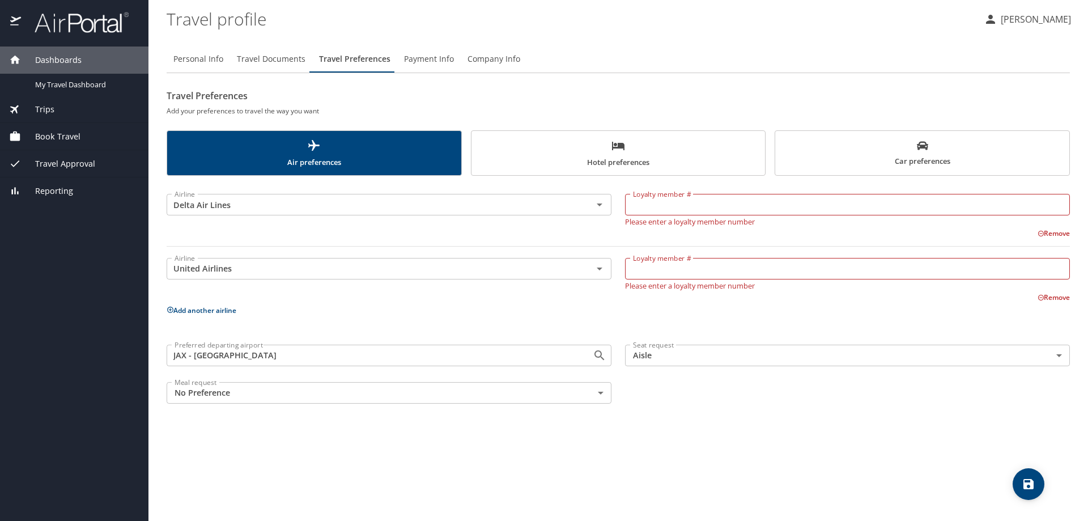
click at [1049, 237] on button "Remove" at bounding box center [1053, 233] width 32 height 10
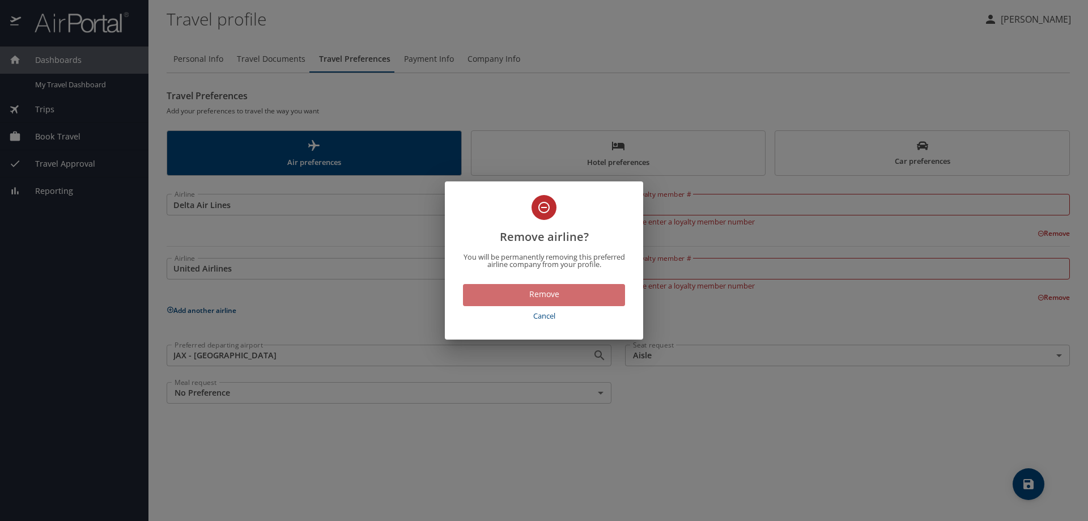
click at [580, 295] on span "Remove" at bounding box center [544, 294] width 144 height 14
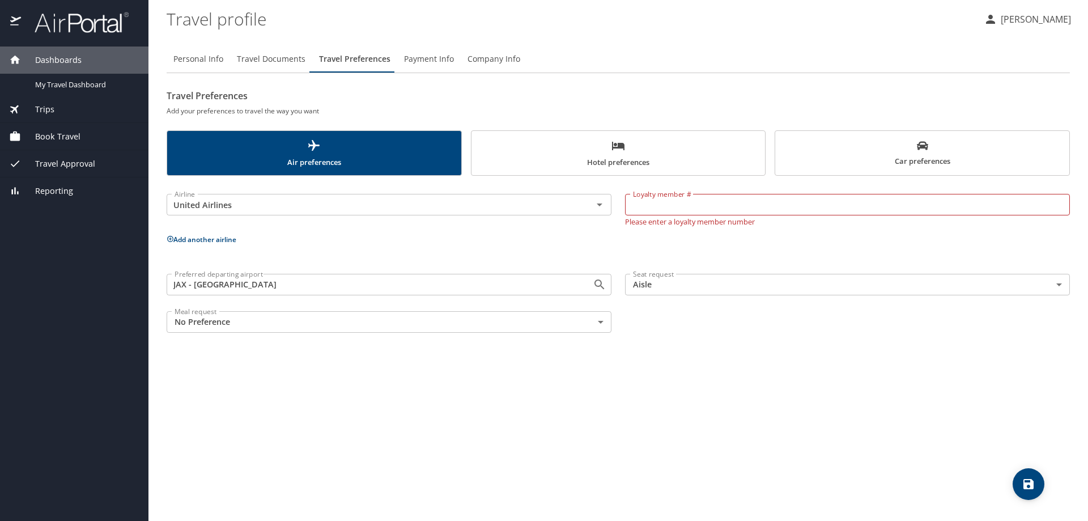
click at [739, 203] on input "Loyalty member #" at bounding box center [847, 205] width 445 height 22
click at [1019, 479] on span "save" at bounding box center [1028, 484] width 32 height 14
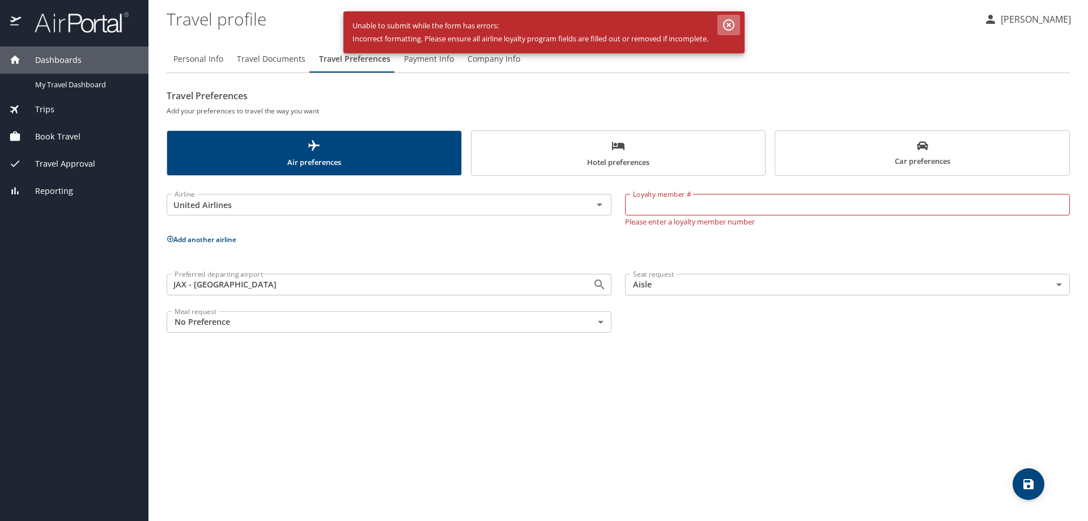
click at [734, 27] on icon "button" at bounding box center [728, 24] width 11 height 11
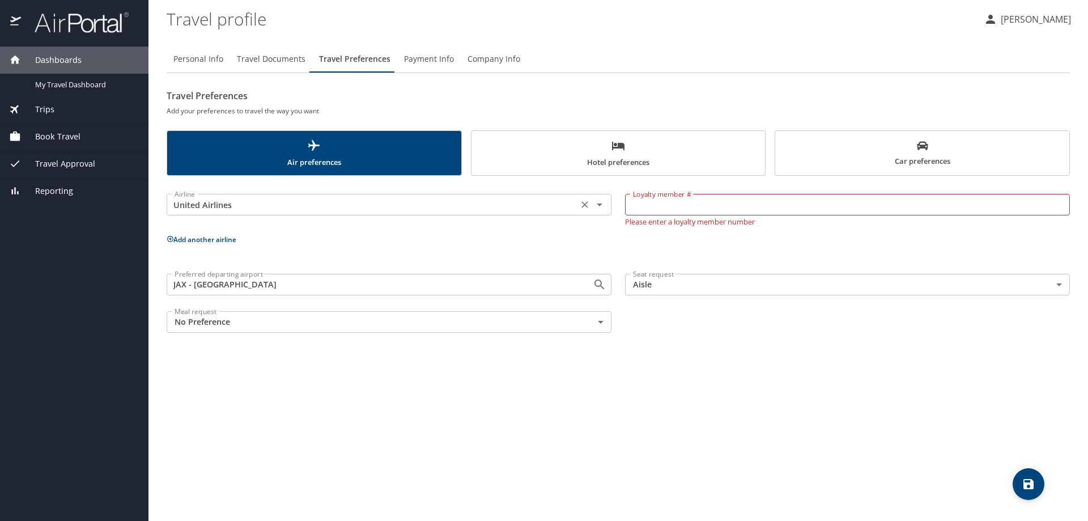
click at [609, 210] on div "United Airlines Airline" at bounding box center [389, 205] width 445 height 22
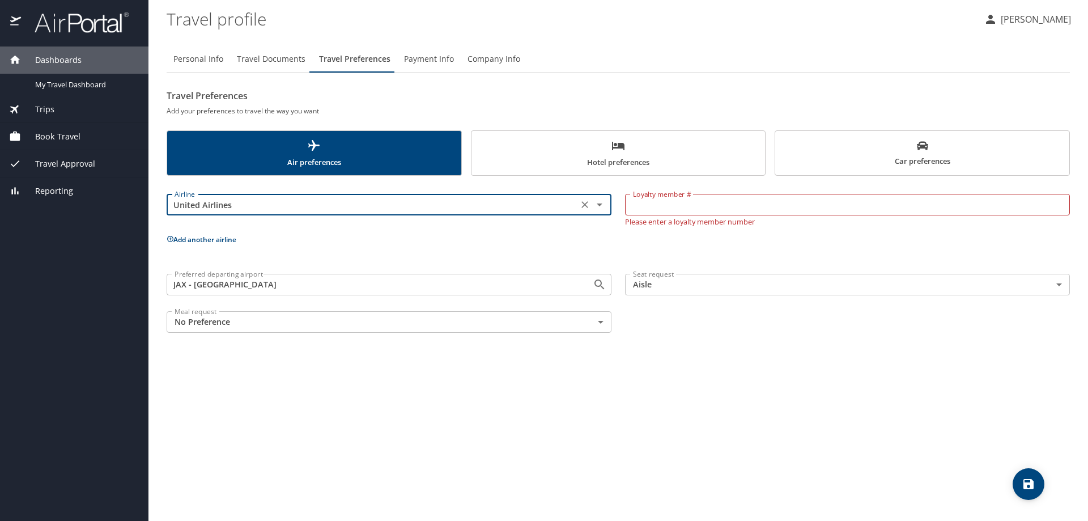
click at [577, 201] on div at bounding box center [591, 205] width 29 height 16
click at [584, 201] on icon "Clear" at bounding box center [584, 204] width 11 height 11
click at [781, 383] on div "Personal Info Travel Documents Travel Preferences Payment Info Company Info Tra…" at bounding box center [618, 278] width 903 height 484
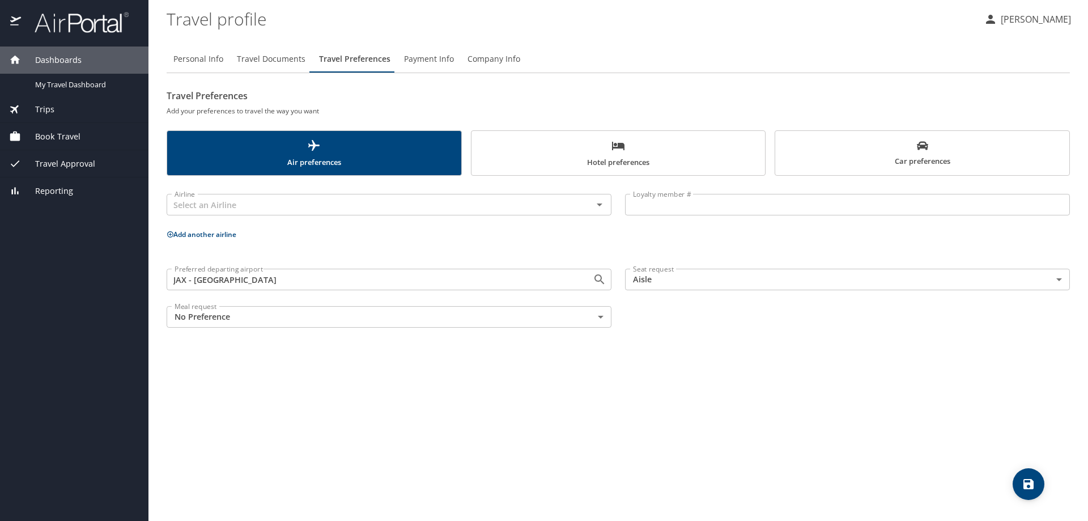
click at [1031, 487] on icon "save" at bounding box center [1028, 484] width 10 height 10
click at [657, 143] on span "Hotel preferences" at bounding box center [618, 154] width 280 height 30
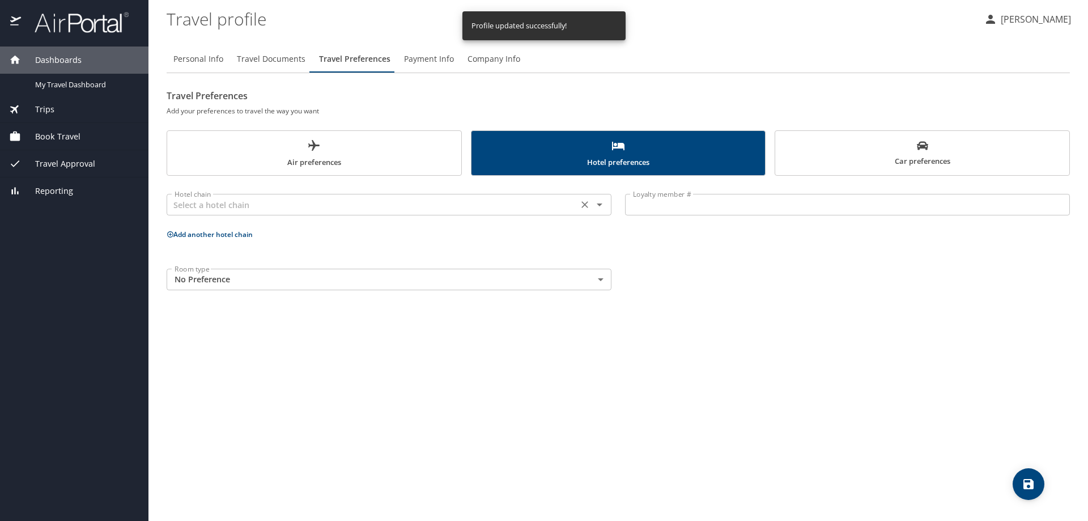
click at [590, 205] on button "Clear" at bounding box center [585, 205] width 16 height 16
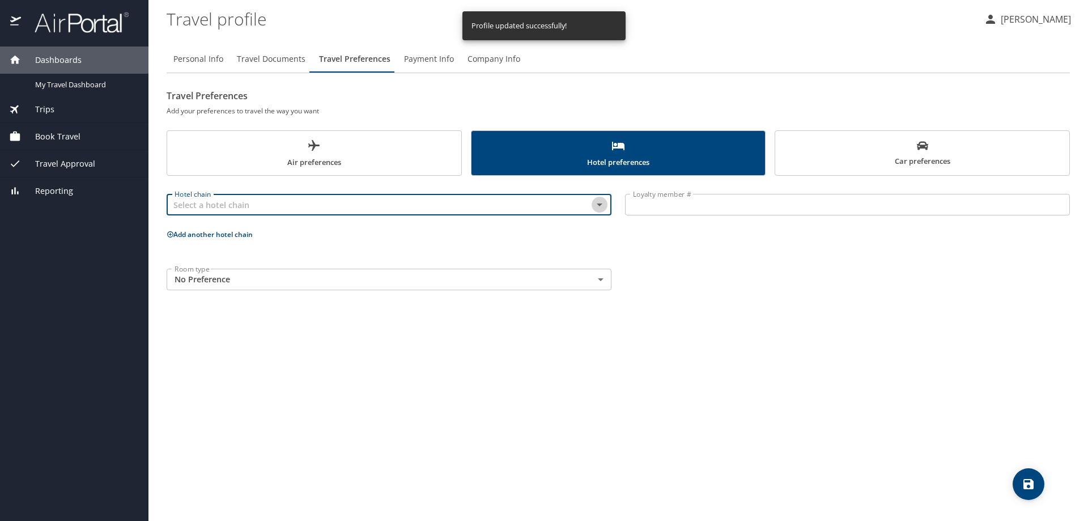
click at [598, 202] on icon "Open" at bounding box center [600, 205] width 14 height 14
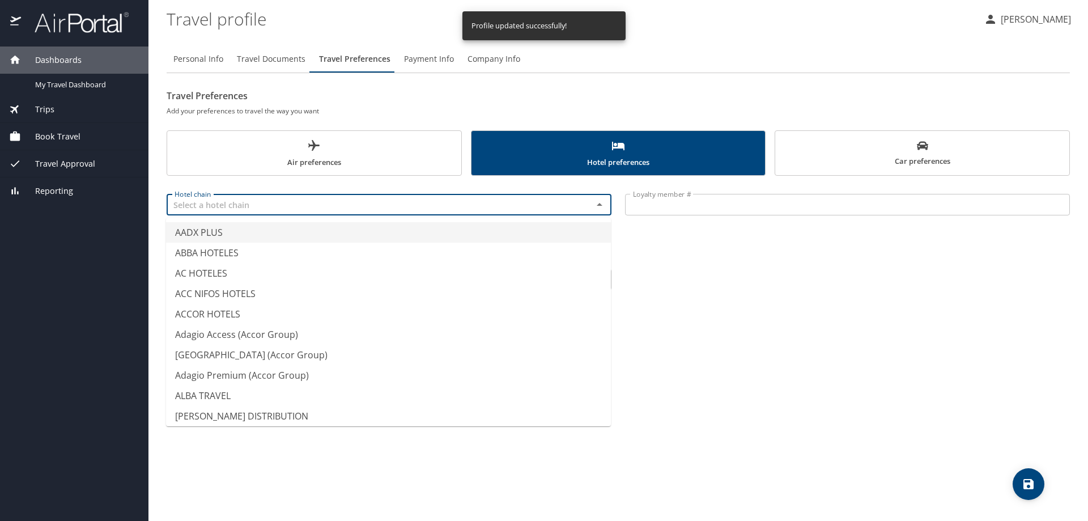
click at [600, 198] on icon "Close" at bounding box center [600, 205] width 14 height 14
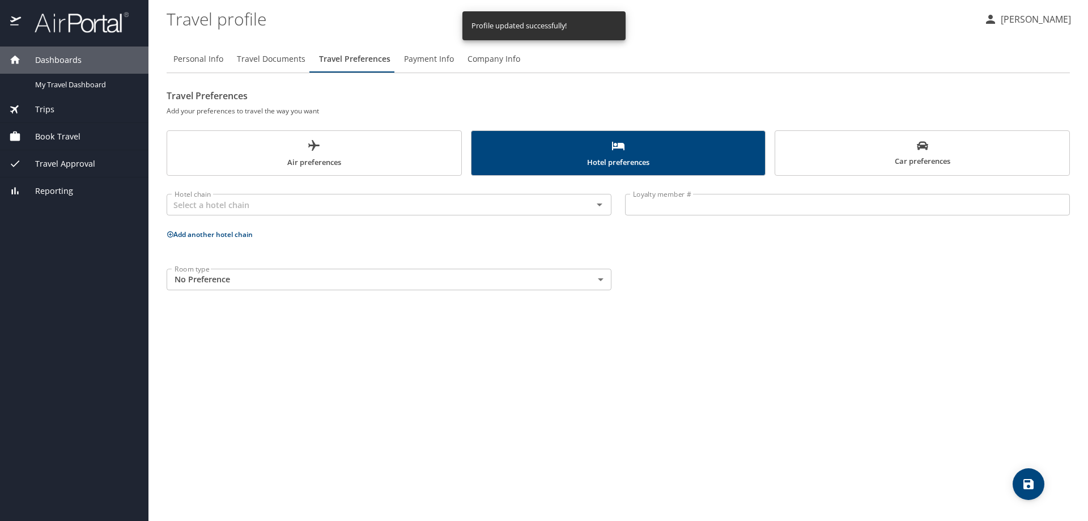
click at [588, 292] on div "Room type No Preference NotApplicable Room type" at bounding box center [389, 279] width 458 height 35
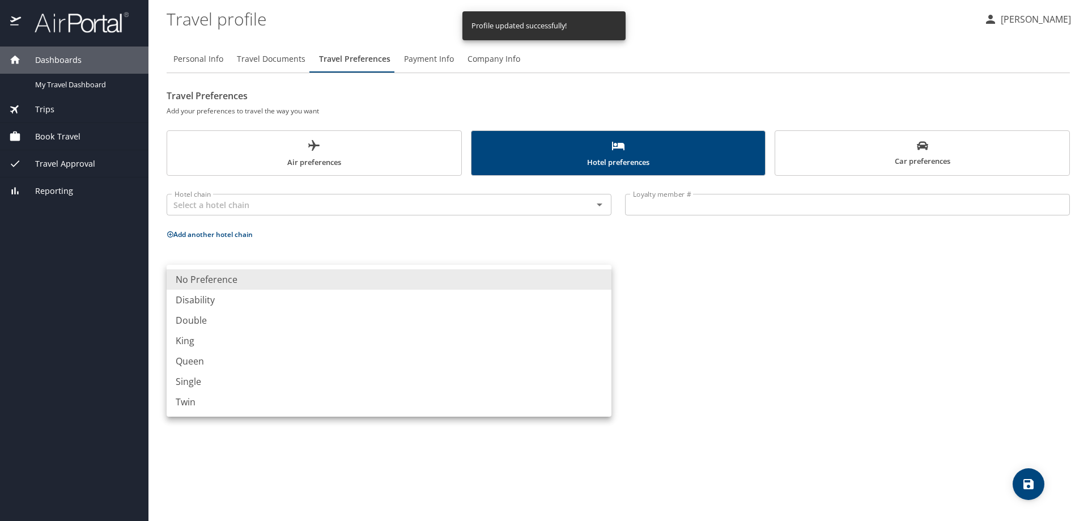
click at [591, 286] on body "Dashboards My Travel Dashboard Trips Current / Future Trips Past Trips Trips Mi…" at bounding box center [544, 260] width 1088 height 521
click at [699, 299] on div at bounding box center [544, 260] width 1088 height 521
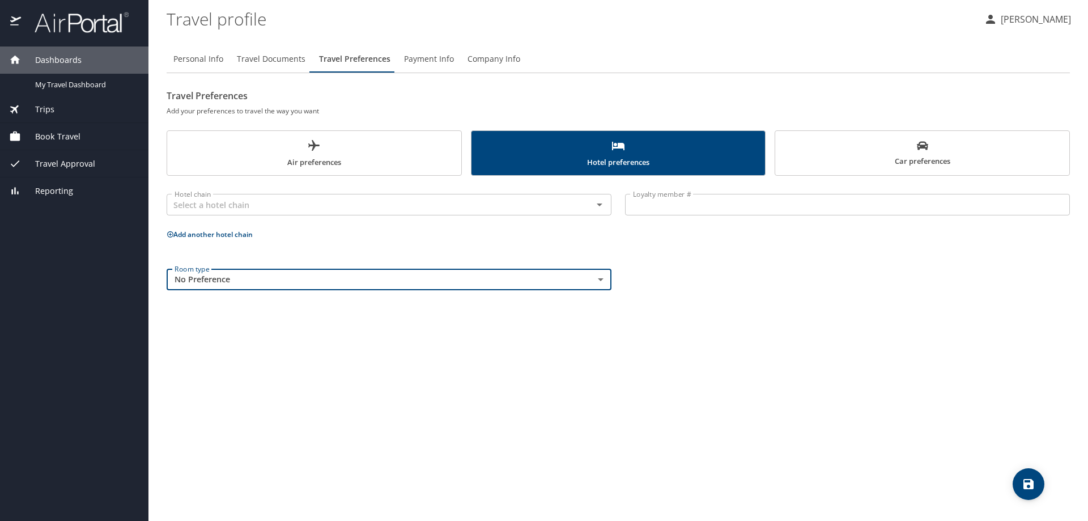
click at [282, 60] on span "Travel Documents" at bounding box center [271, 59] width 69 height 14
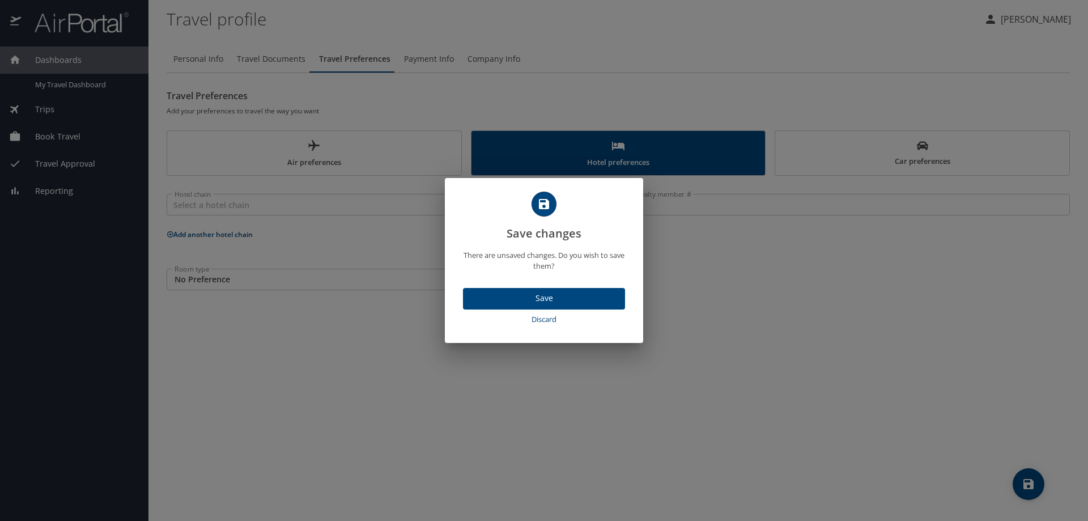
click at [543, 299] on span "Save" at bounding box center [544, 298] width 144 height 14
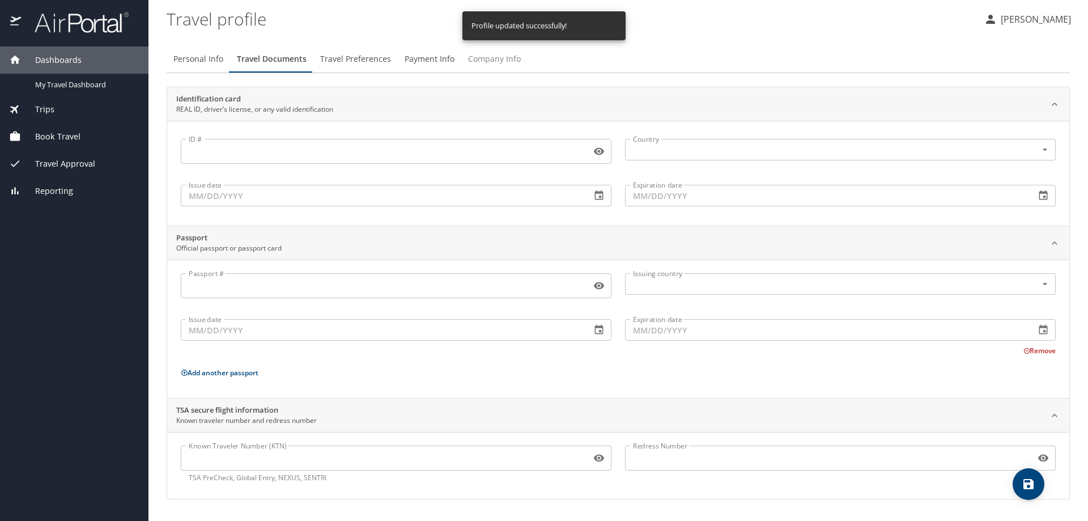
click at [491, 67] on button "Company Info" at bounding box center [494, 58] width 66 height 27
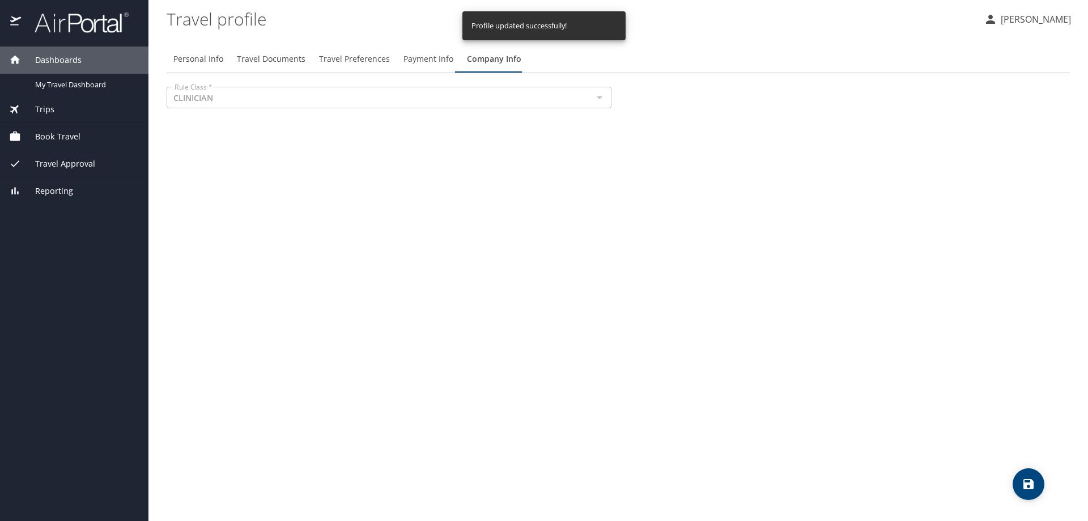
click at [460, 67] on button "Company Info" at bounding box center [494, 58] width 68 height 27
click at [440, 63] on span "Payment Info" at bounding box center [428, 59] width 50 height 14
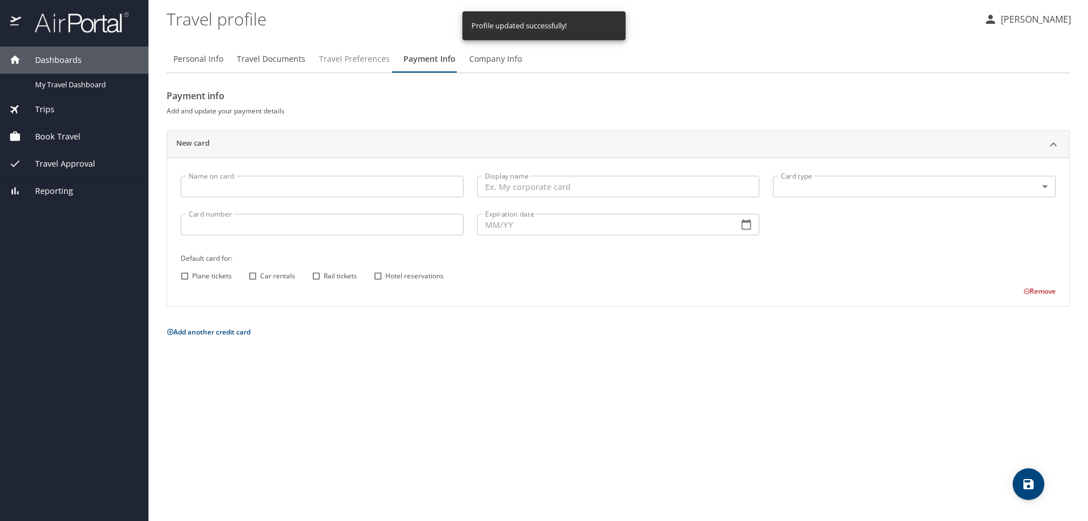
click at [356, 64] on span "Travel Preferences" at bounding box center [354, 59] width 71 height 14
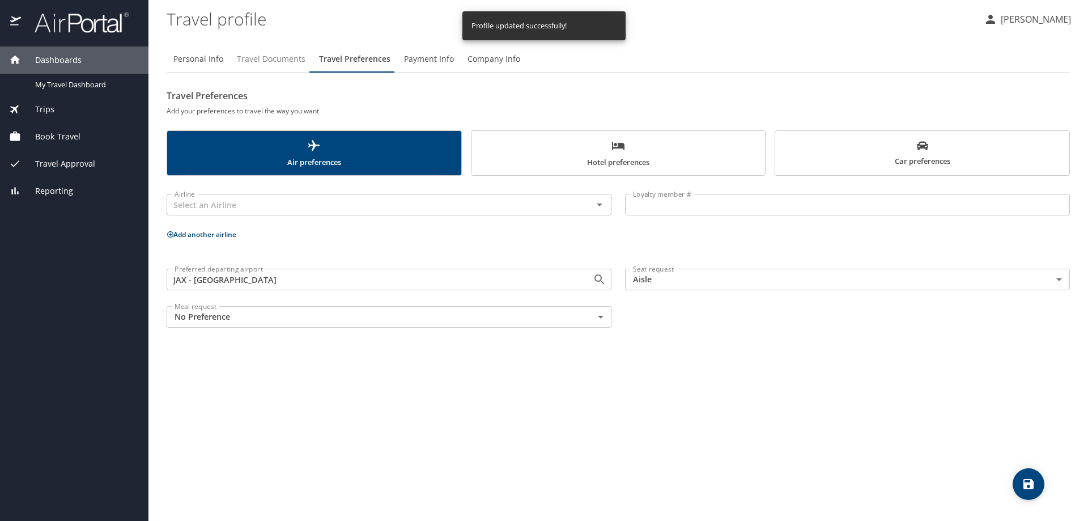
click at [289, 61] on span "Travel Documents" at bounding box center [271, 59] width 69 height 14
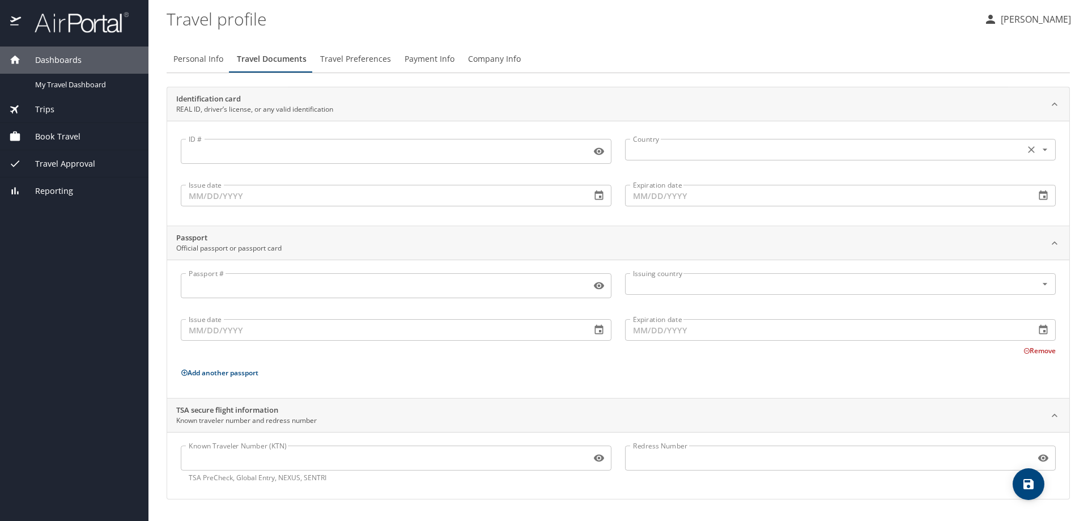
click at [785, 148] on input "text" at bounding box center [823, 149] width 390 height 15
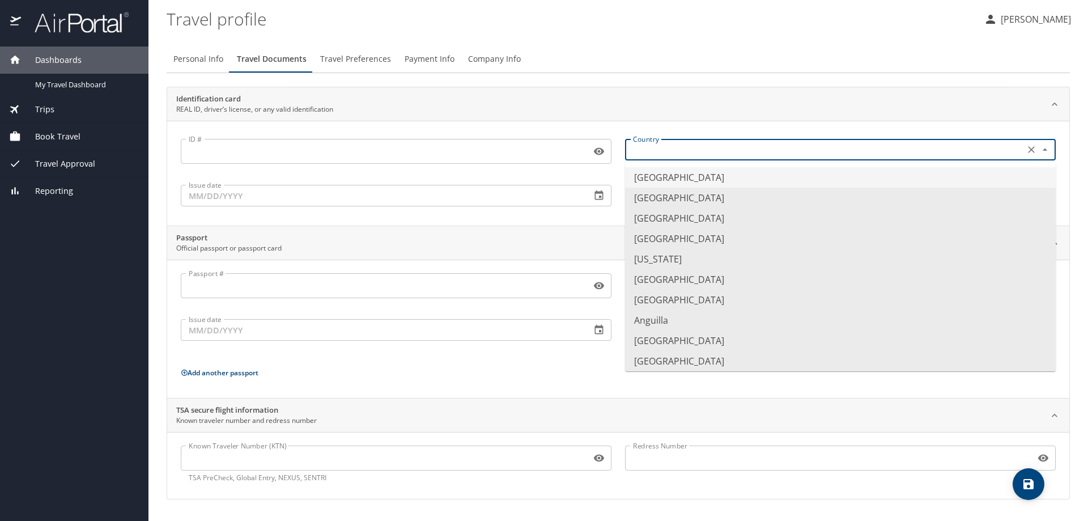
click at [793, 179] on li "[GEOGRAPHIC_DATA]" at bounding box center [840, 177] width 431 height 20
type input "[GEOGRAPHIC_DATA]"
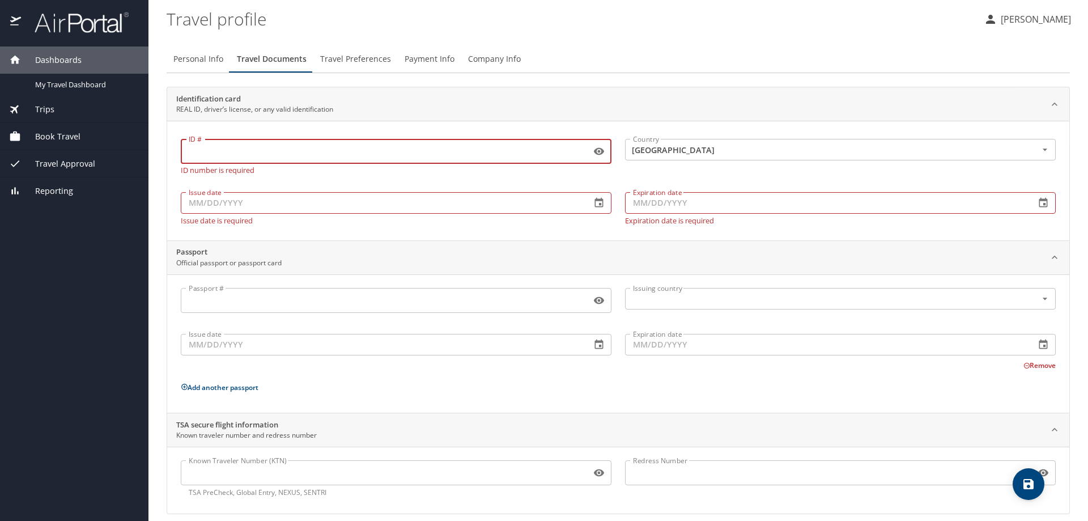
click at [450, 154] on input "ID #" at bounding box center [384, 152] width 406 height 22
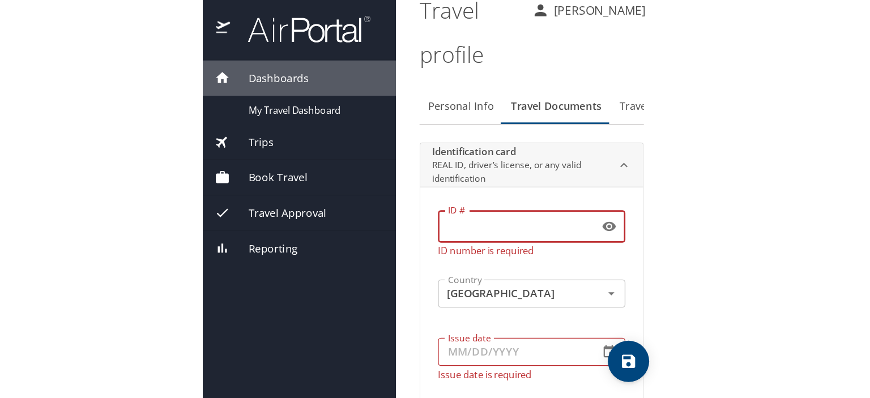
scroll to position [11, 0]
